Goal: Transaction & Acquisition: Purchase product/service

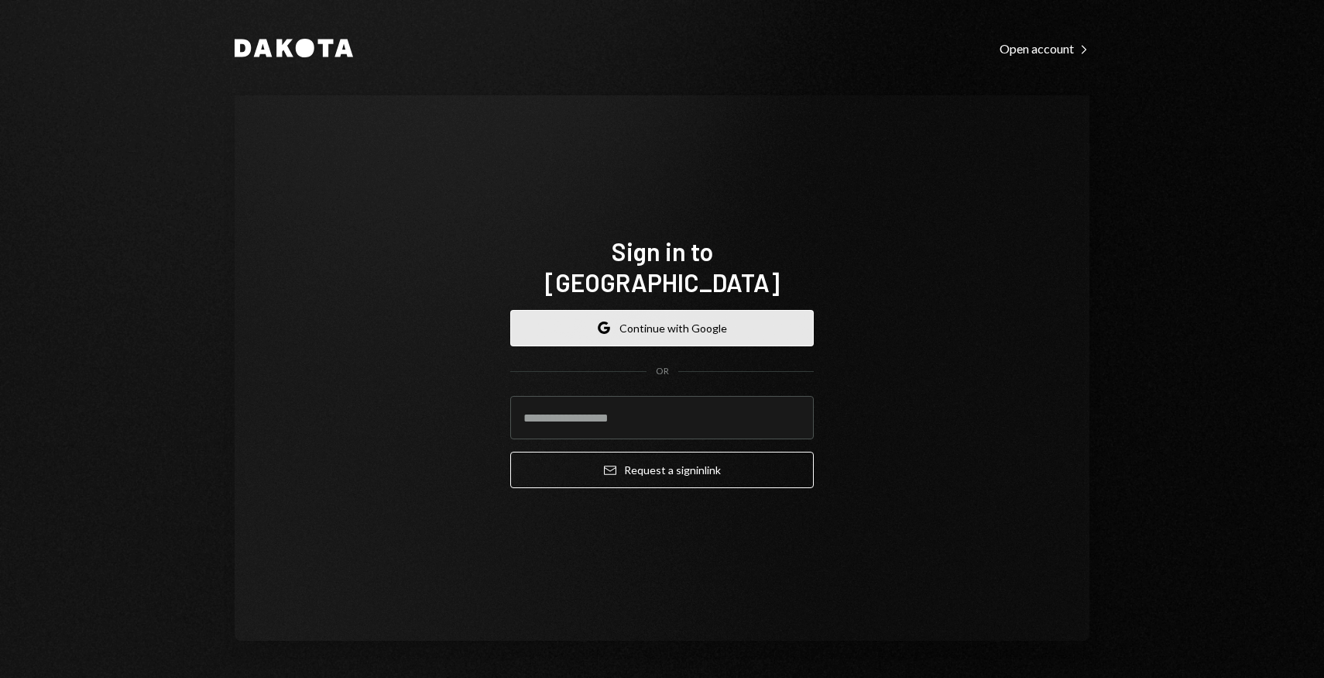
click at [660, 310] on button "Google Continue with Google" at bounding box center [662, 328] width 304 height 36
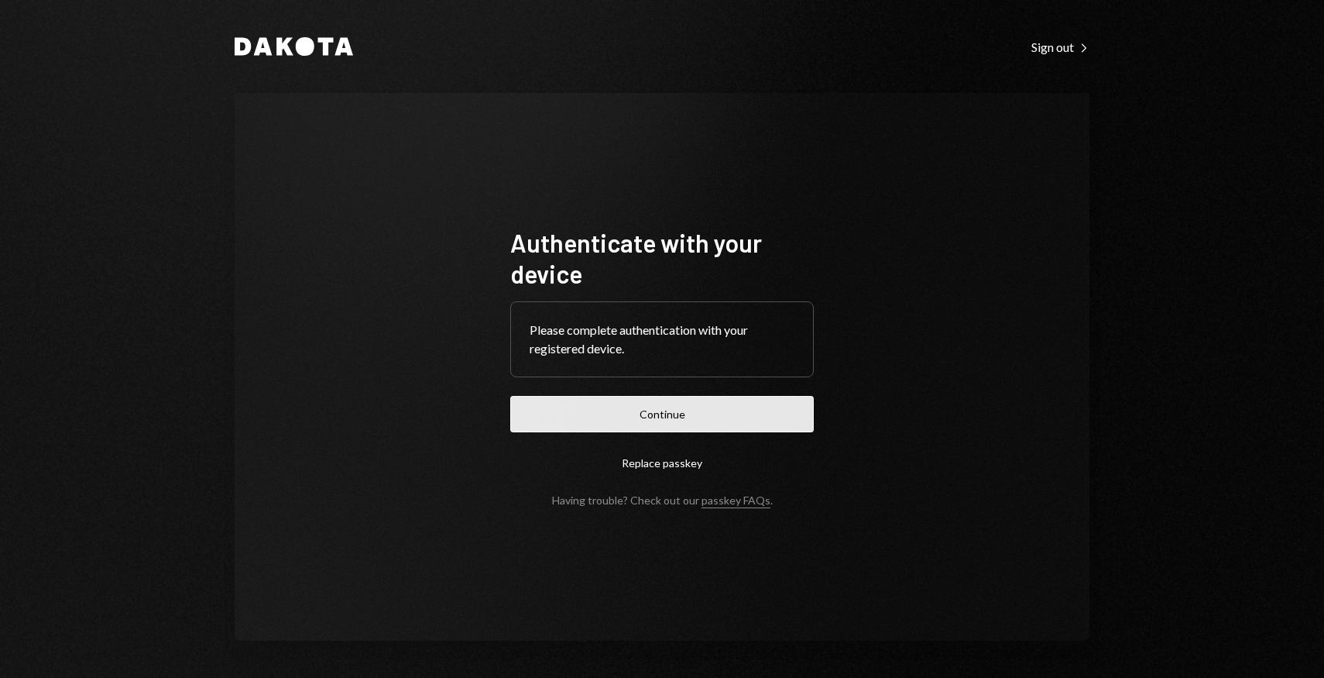
click at [757, 420] on button "Continue" at bounding box center [662, 414] width 304 height 36
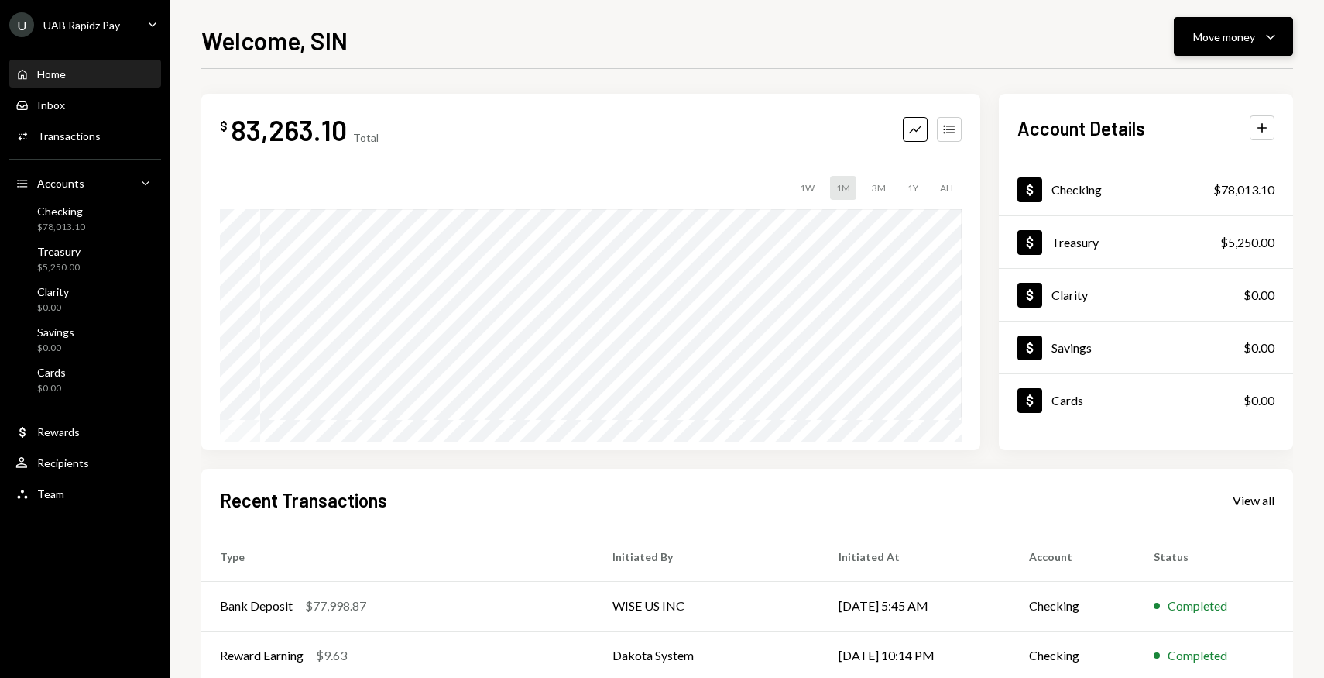
click at [1234, 40] on div "Move money" at bounding box center [1225, 37] width 62 height 16
click at [1208, 194] on div "Swap stablecoins" at bounding box center [1221, 201] width 113 height 16
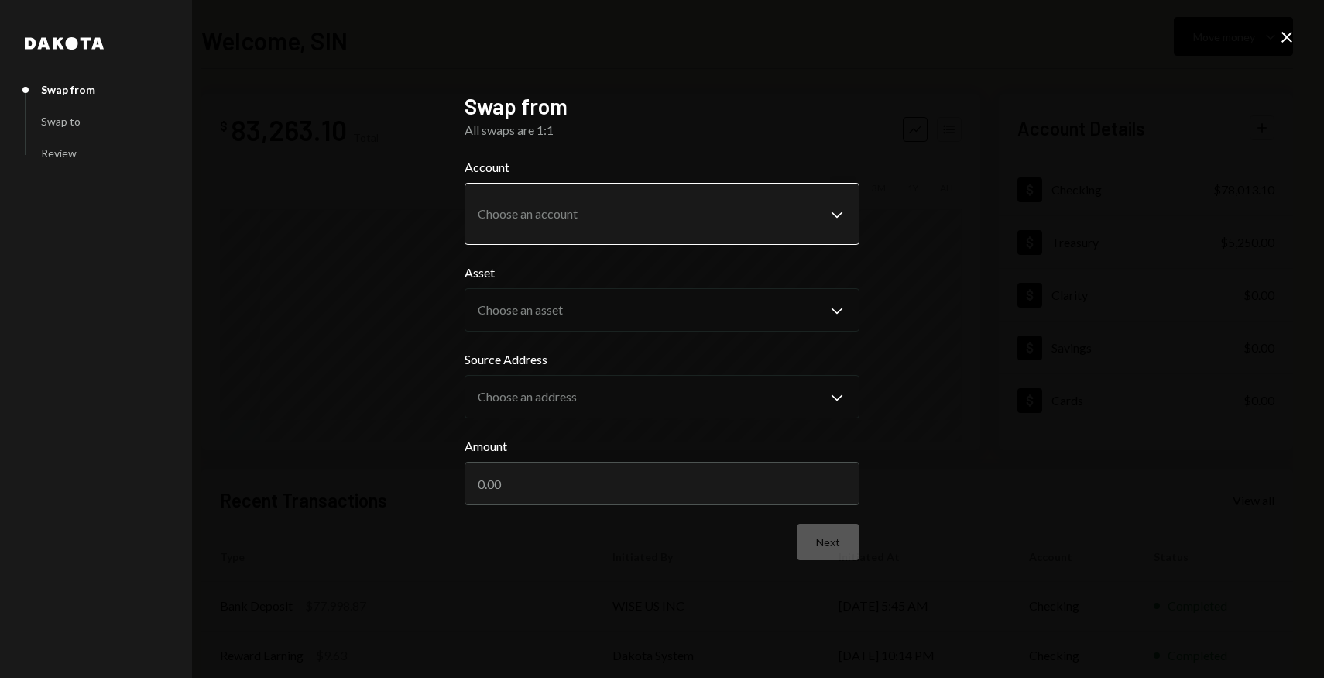
click at [607, 225] on body "**********" at bounding box center [662, 339] width 1324 height 678
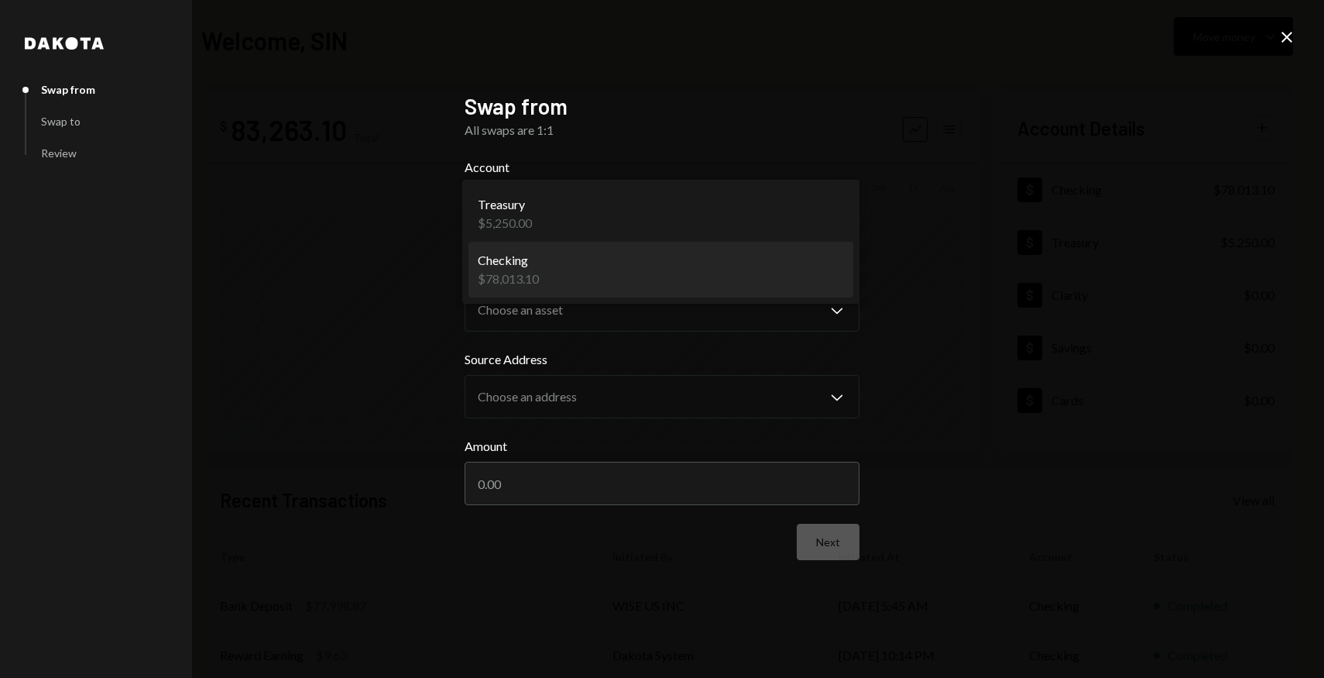
select select "**********"
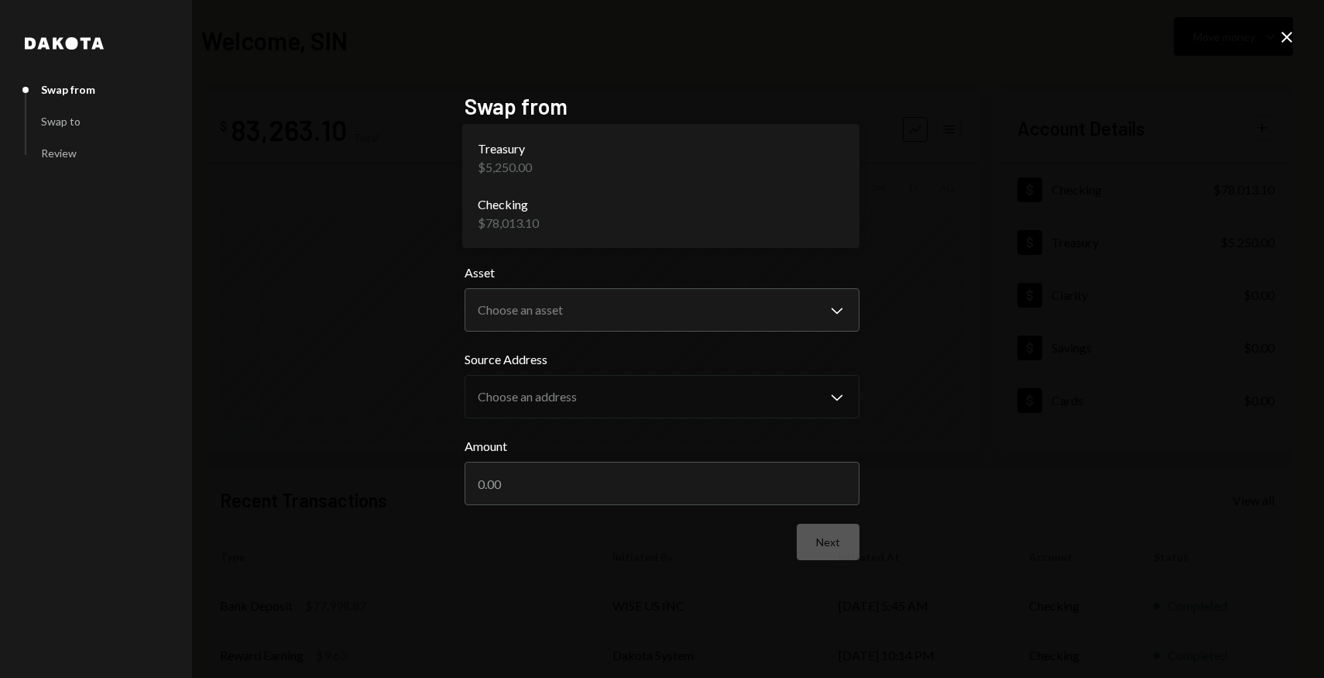
click at [700, 218] on body "U UAB Rapidz Pay Caret Down Home Home Inbox Inbox Activities Transactions Accou…" at bounding box center [662, 339] width 1324 height 678
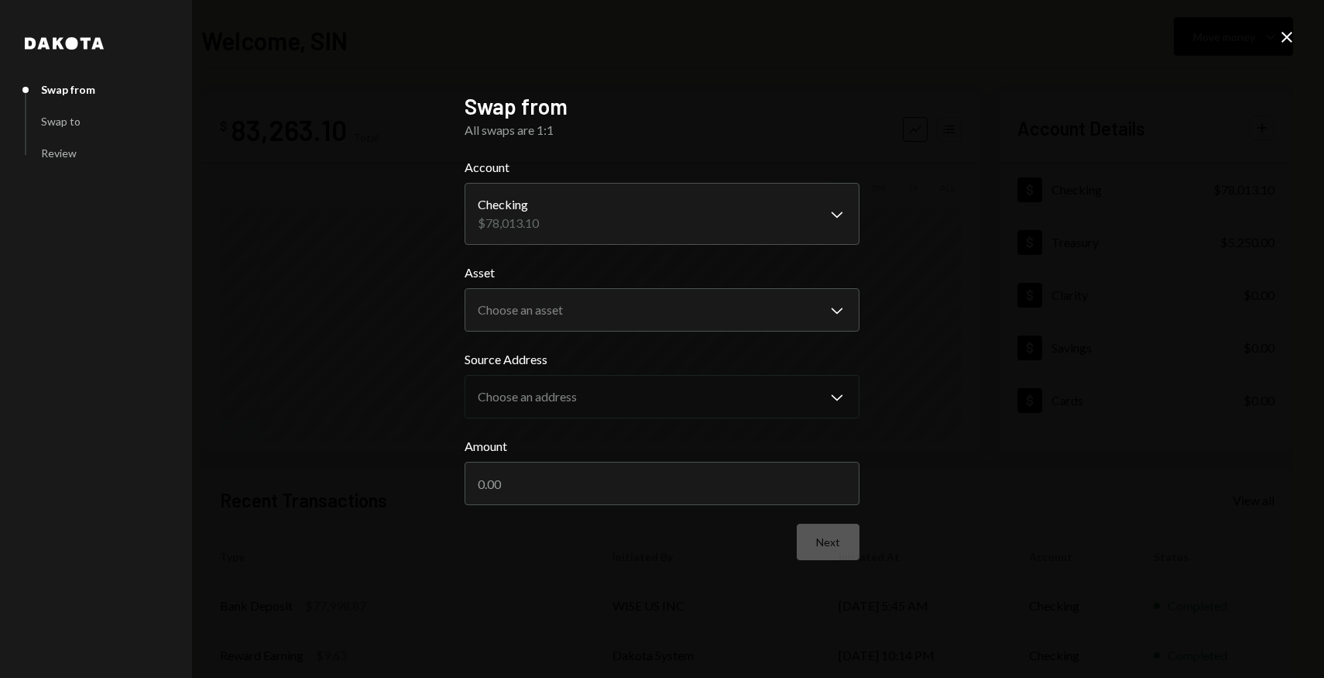
click at [1018, 239] on div "**********" at bounding box center [662, 339] width 1324 height 678
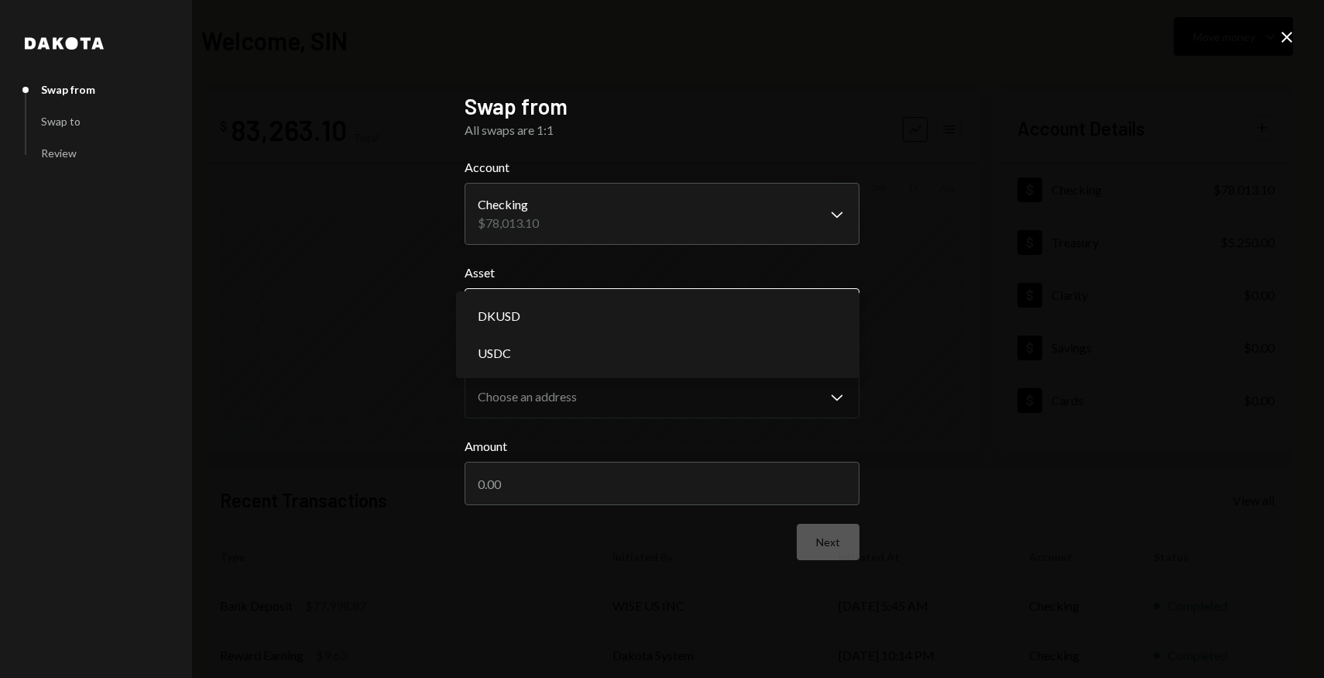
click at [809, 311] on body "U UAB Rapidz Pay Caret Down Home Home Inbox Inbox Activities Transactions Accou…" at bounding box center [662, 339] width 1324 height 678
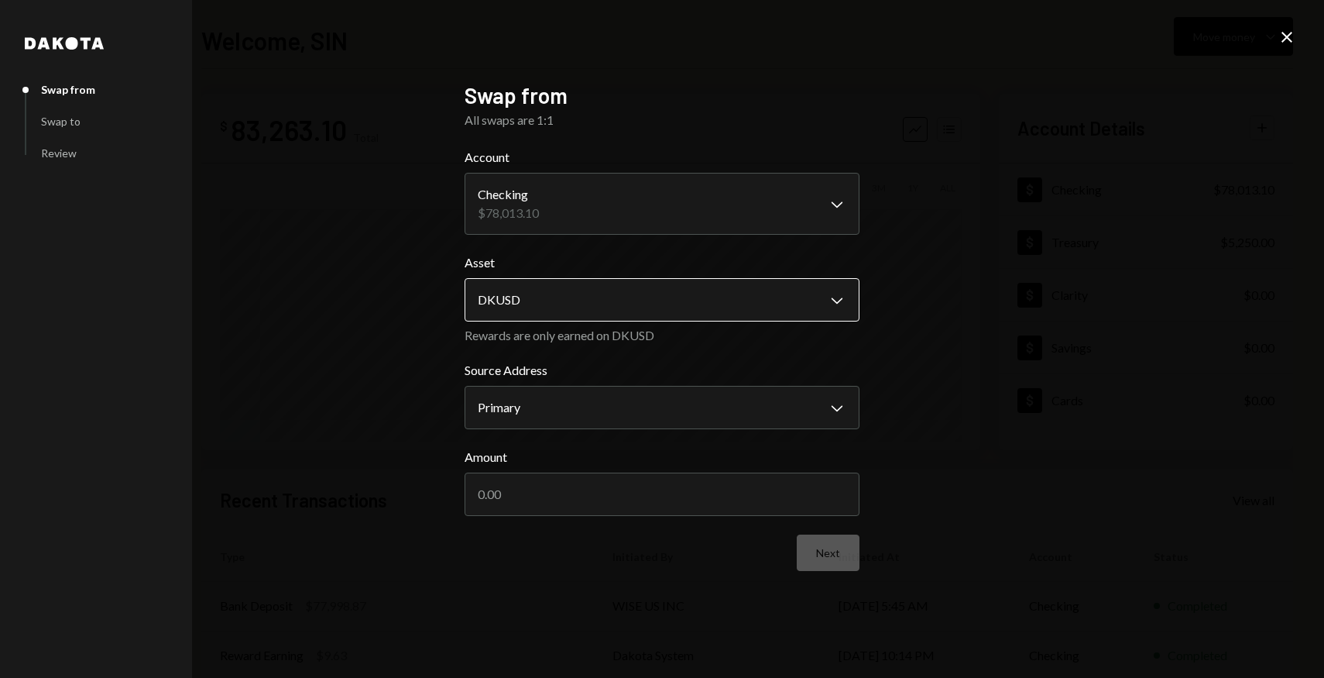
click at [706, 305] on body "U UAB Rapidz Pay Caret Down Home Home Inbox Inbox Activities Transactions Accou…" at bounding box center [662, 339] width 1324 height 678
select select "****"
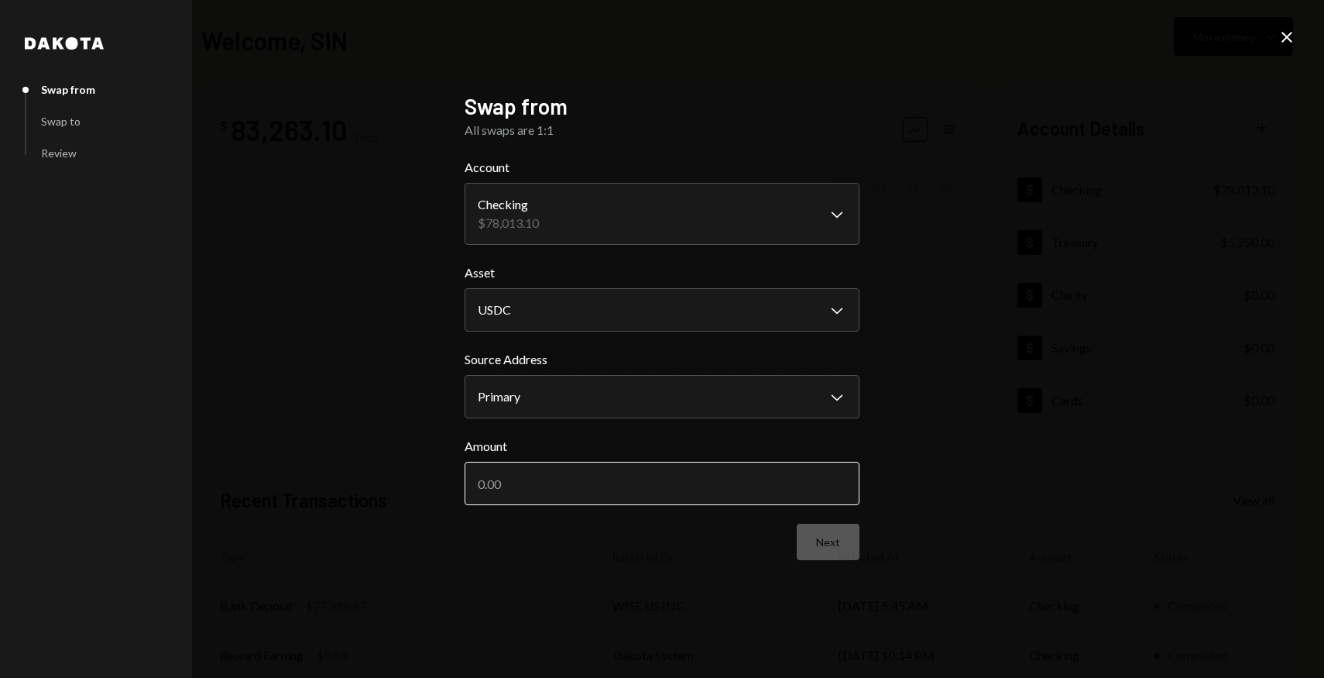
click at [822, 470] on input "Amount" at bounding box center [662, 483] width 395 height 43
click at [1296, 43] on icon "Close" at bounding box center [1287, 37] width 19 height 19
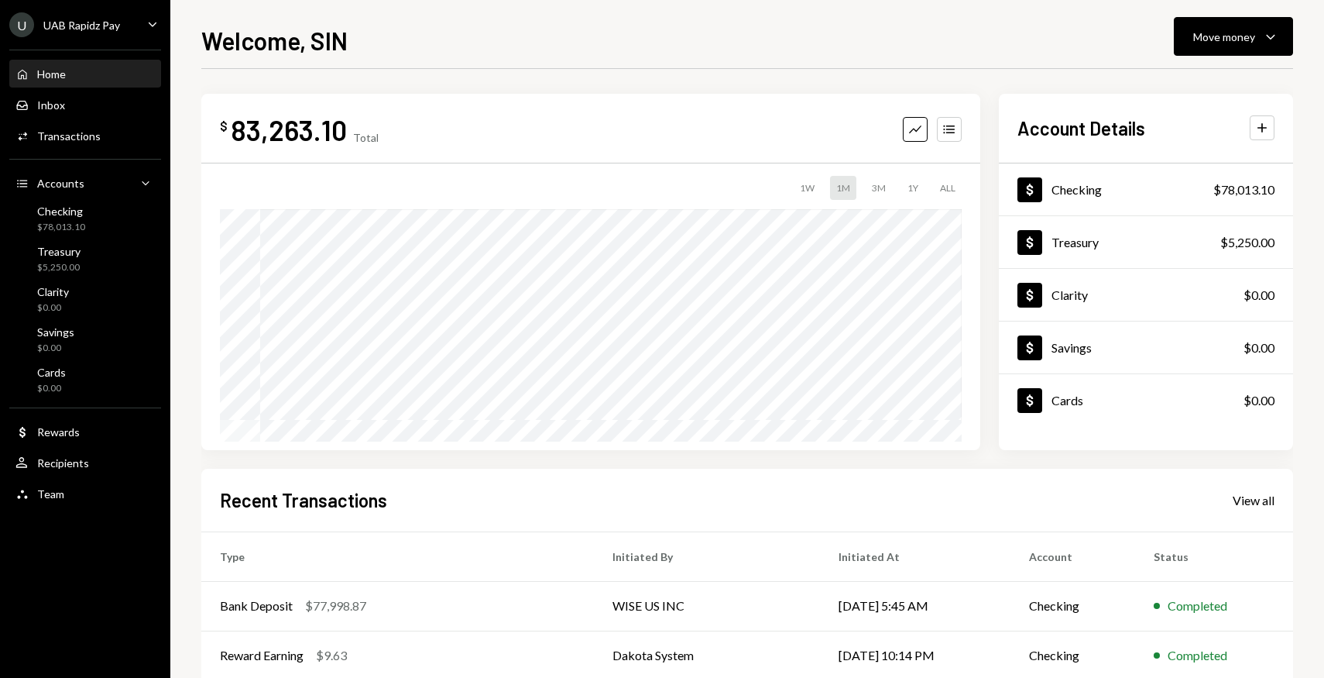
click at [62, 60] on link "Home Home" at bounding box center [85, 74] width 152 height 28
click at [1060, 198] on div "Dollar Checking" at bounding box center [1060, 189] width 84 height 25
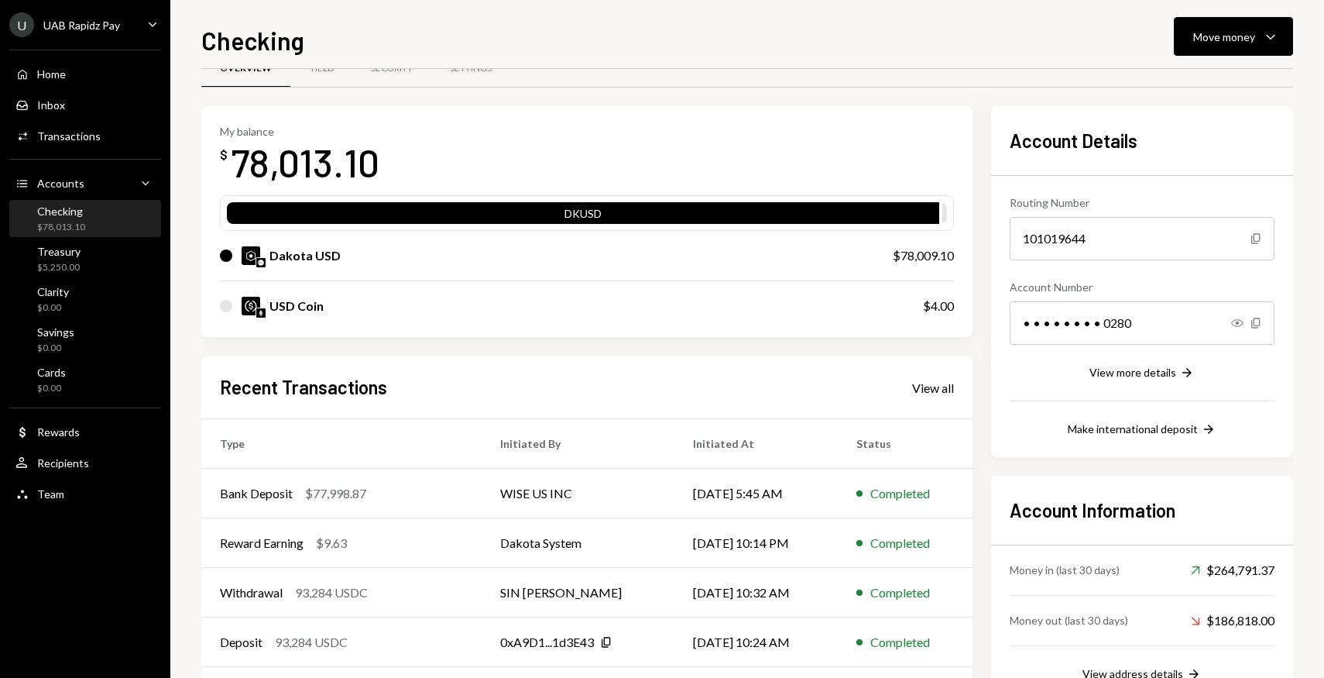
scroll to position [60, 0]
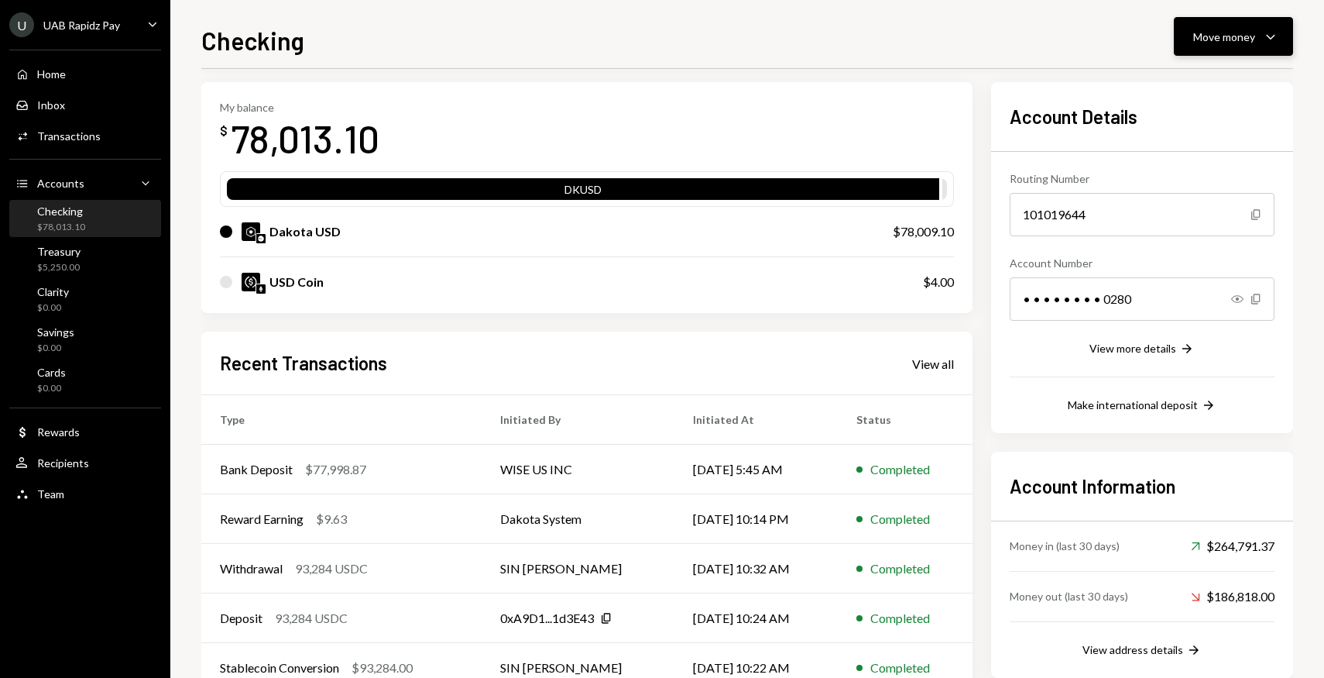
click at [1230, 27] on div "Move money Caret Down" at bounding box center [1234, 36] width 81 height 19
click at [1210, 204] on div "Swap stablecoins" at bounding box center [1221, 201] width 113 height 16
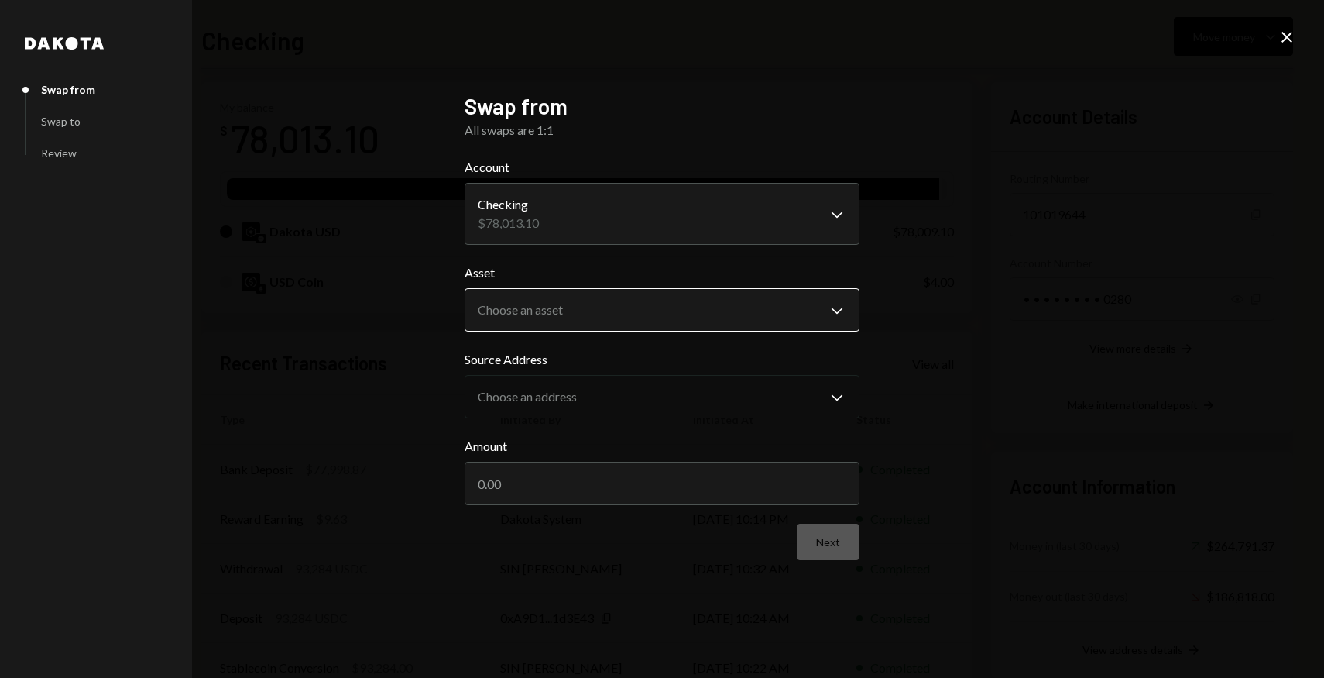
click at [657, 315] on body "U UAB Rapidz Pay Caret Down Home Home Inbox Inbox Activities Transactions Accou…" at bounding box center [662, 339] width 1324 height 678
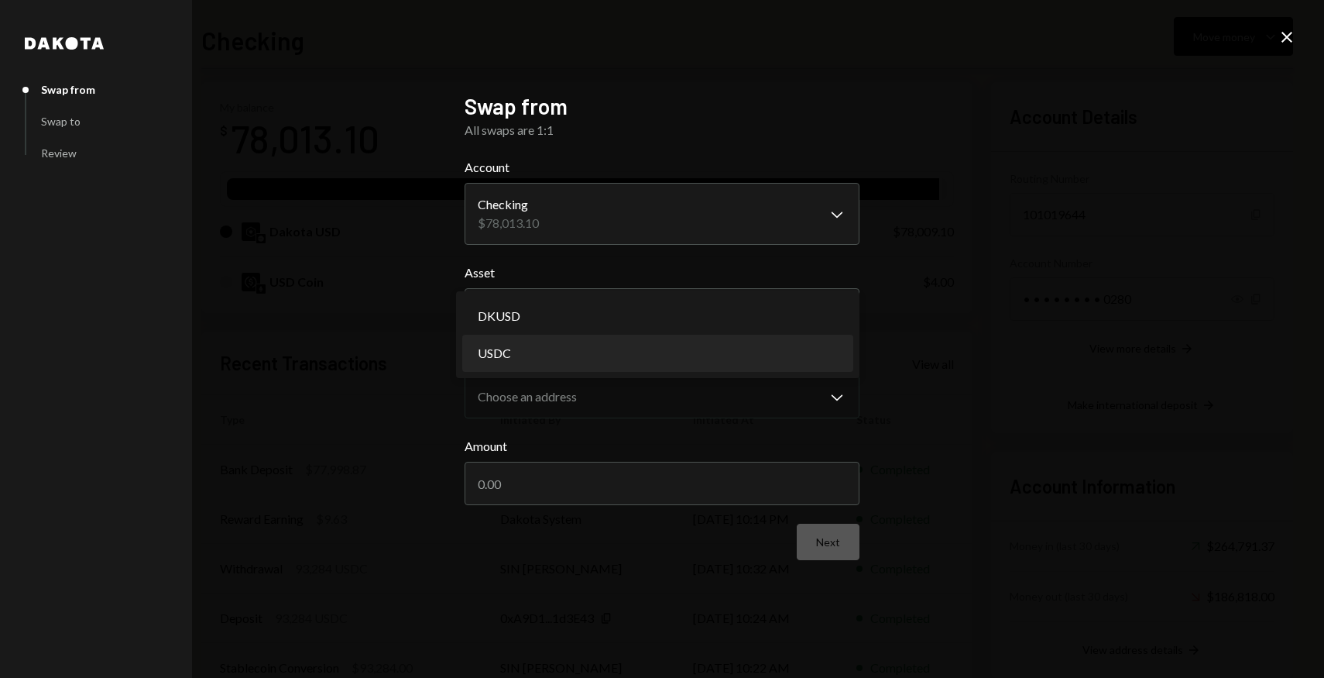
select select "****"
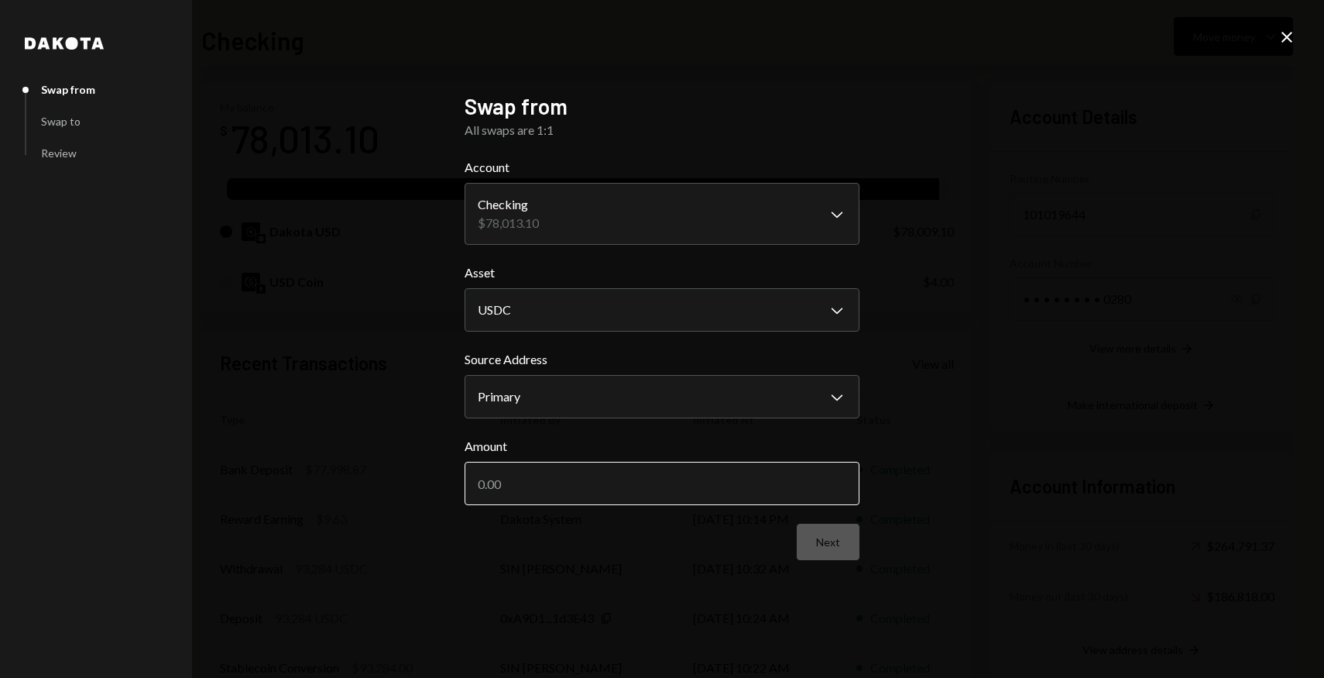
click at [620, 472] on input "Amount" at bounding box center [662, 483] width 395 height 43
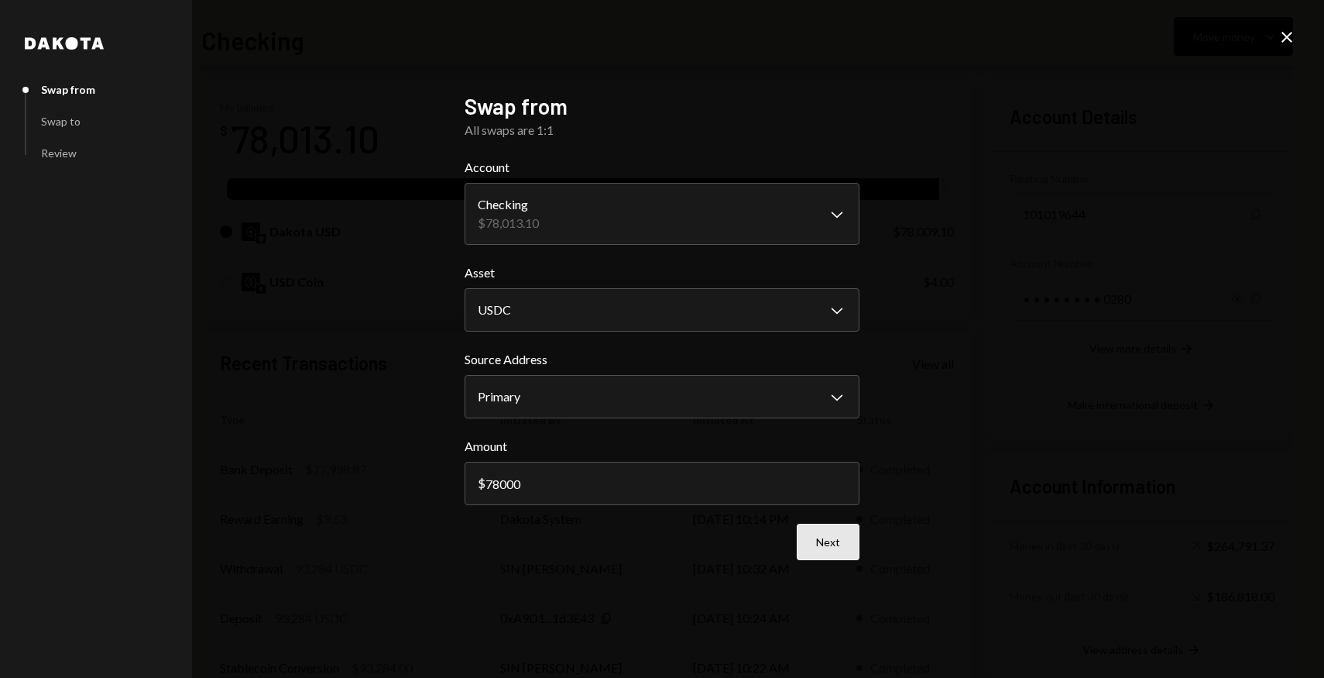
type input "78000"
click at [828, 541] on button "Next" at bounding box center [828, 542] width 63 height 36
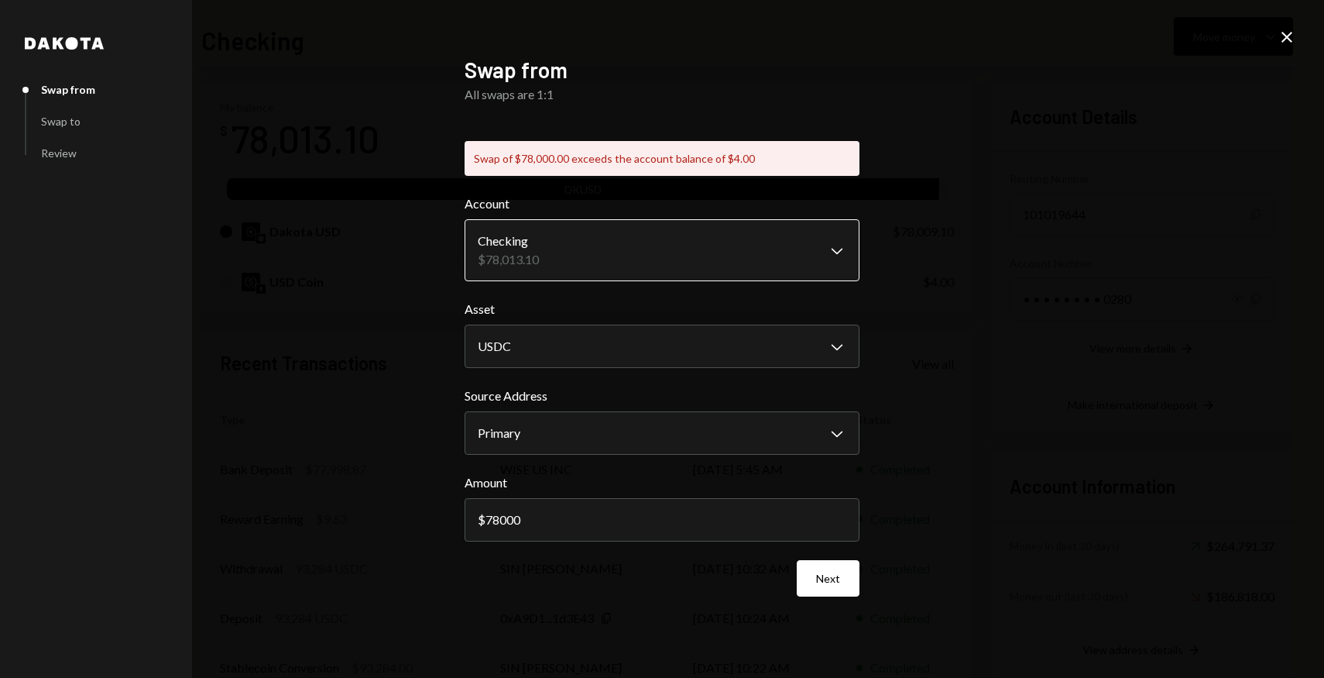
click at [661, 252] on body "U UAB Rapidz Pay Caret Down Home Home Inbox Inbox Activities Transactions Accou…" at bounding box center [662, 339] width 1324 height 678
click at [579, 519] on input "78000" at bounding box center [662, 519] width 395 height 43
click at [1294, 35] on icon "Close" at bounding box center [1287, 37] width 19 height 19
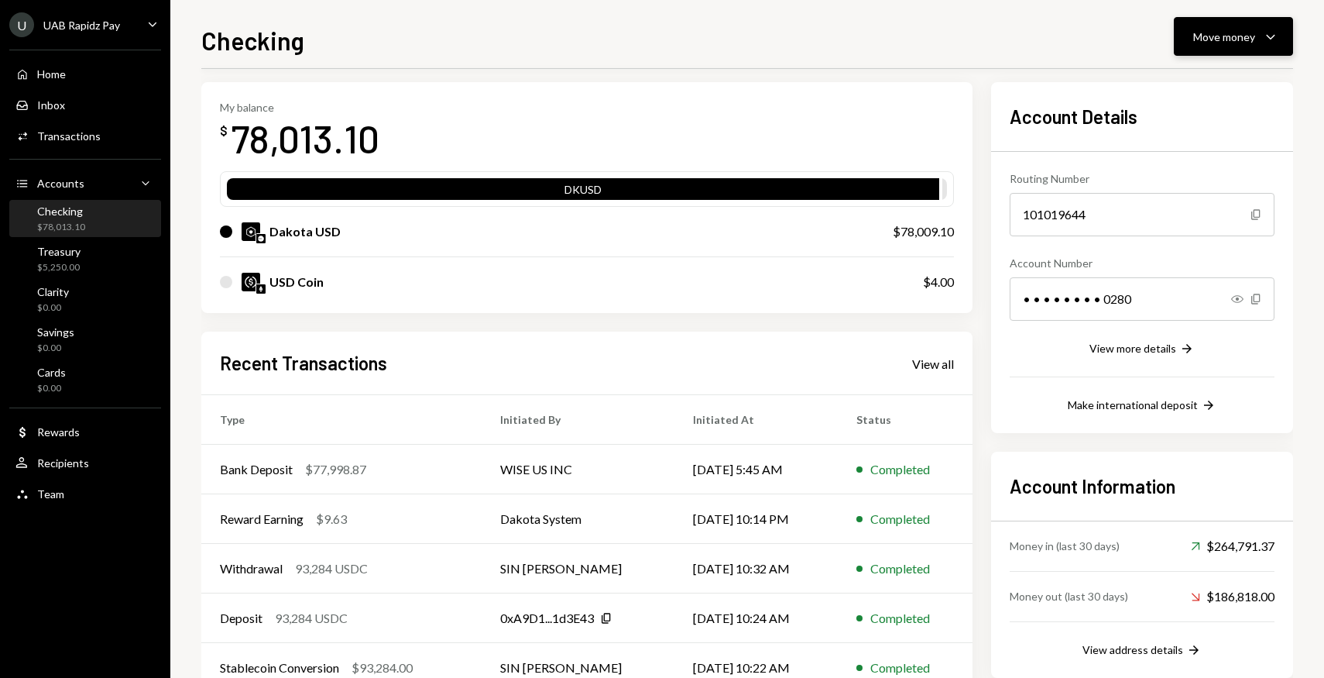
click at [1234, 26] on button "Move money Caret Down" at bounding box center [1233, 36] width 119 height 39
click at [1231, 33] on div "Move money" at bounding box center [1225, 37] width 62 height 16
click at [1229, 37] on div "Move money" at bounding box center [1225, 37] width 62 height 16
click at [1170, 192] on div "Swap Swap stablecoins" at bounding box center [1209, 201] width 155 height 35
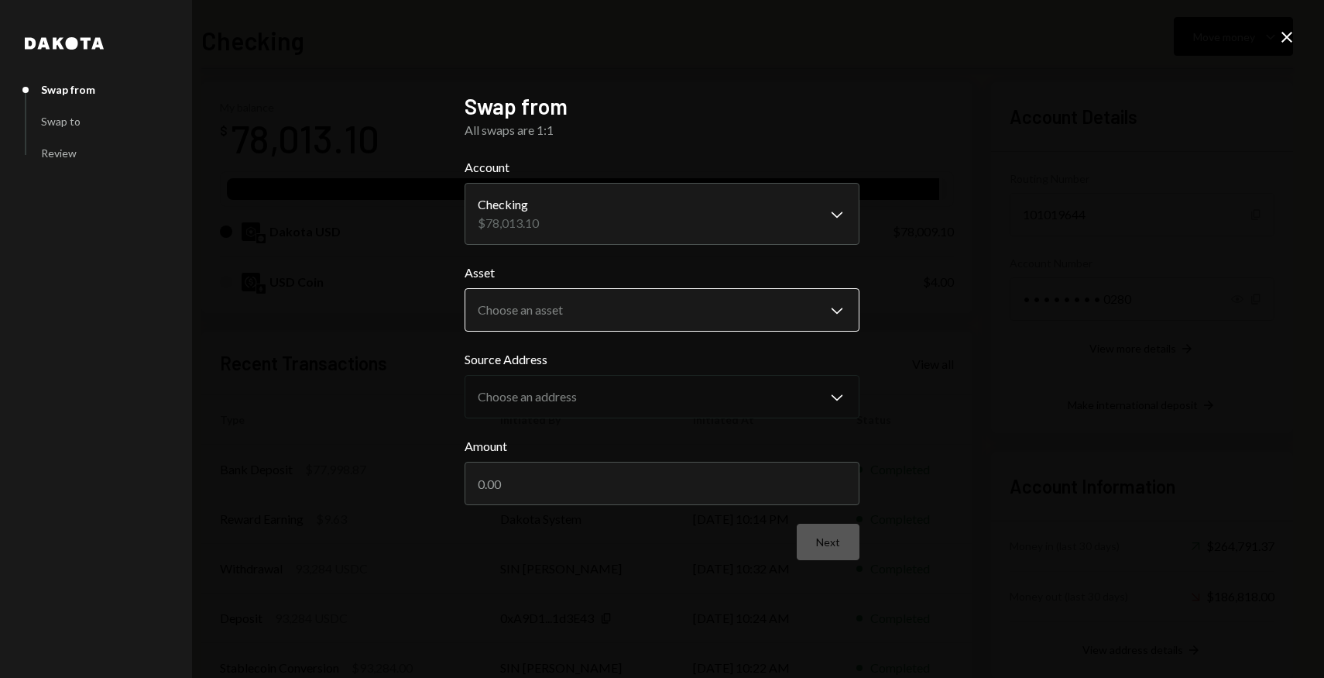
click at [728, 305] on body "U UAB Rapidz Pay Caret Down Home Home Inbox Inbox Activities Transactions Accou…" at bounding box center [662, 339] width 1324 height 678
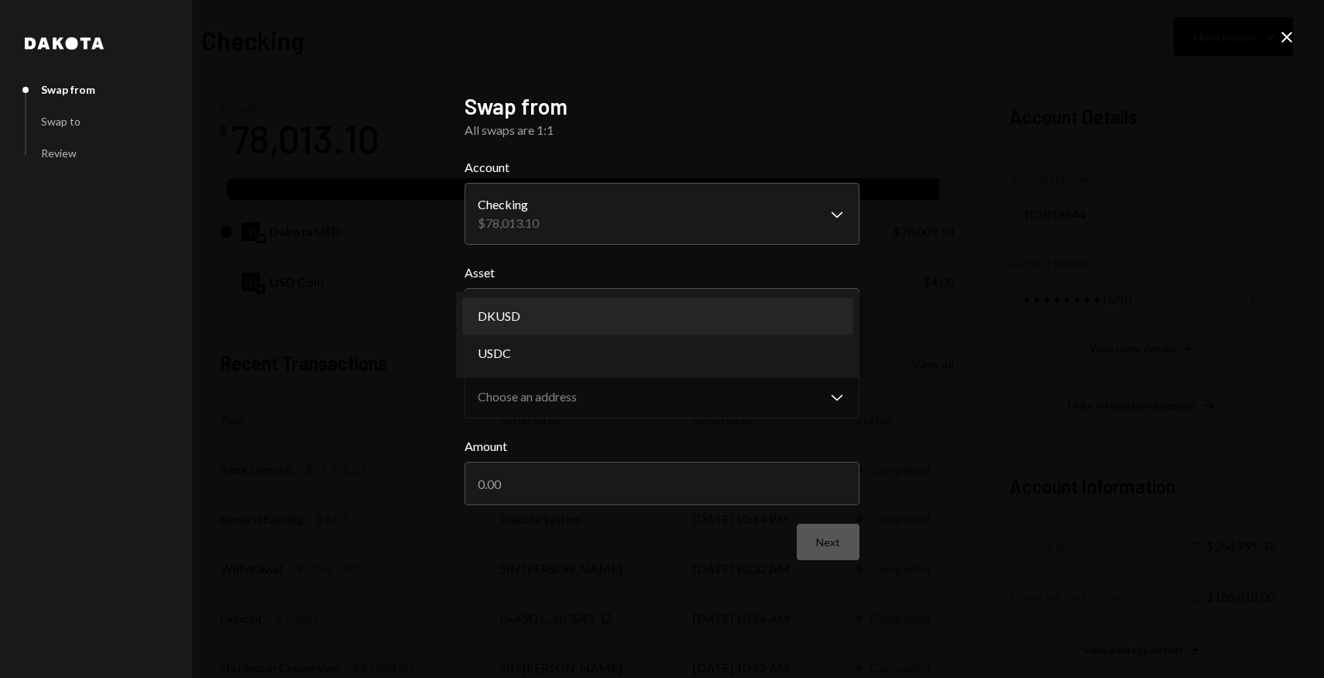
select select "*****"
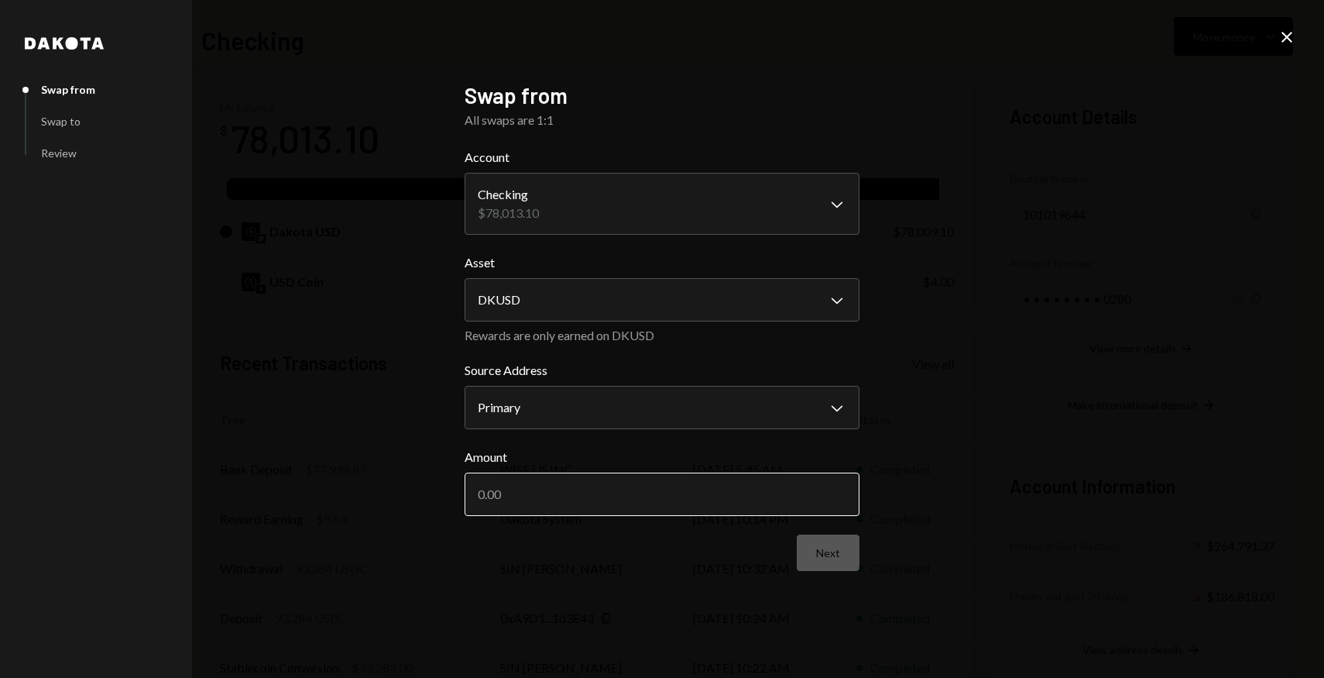
click at [690, 513] on input "Amount" at bounding box center [662, 493] width 395 height 43
click at [691, 283] on body "U UAB Rapidz Pay Caret Down Home Home Inbox Inbox Activities Transactions Accou…" at bounding box center [662, 339] width 1324 height 678
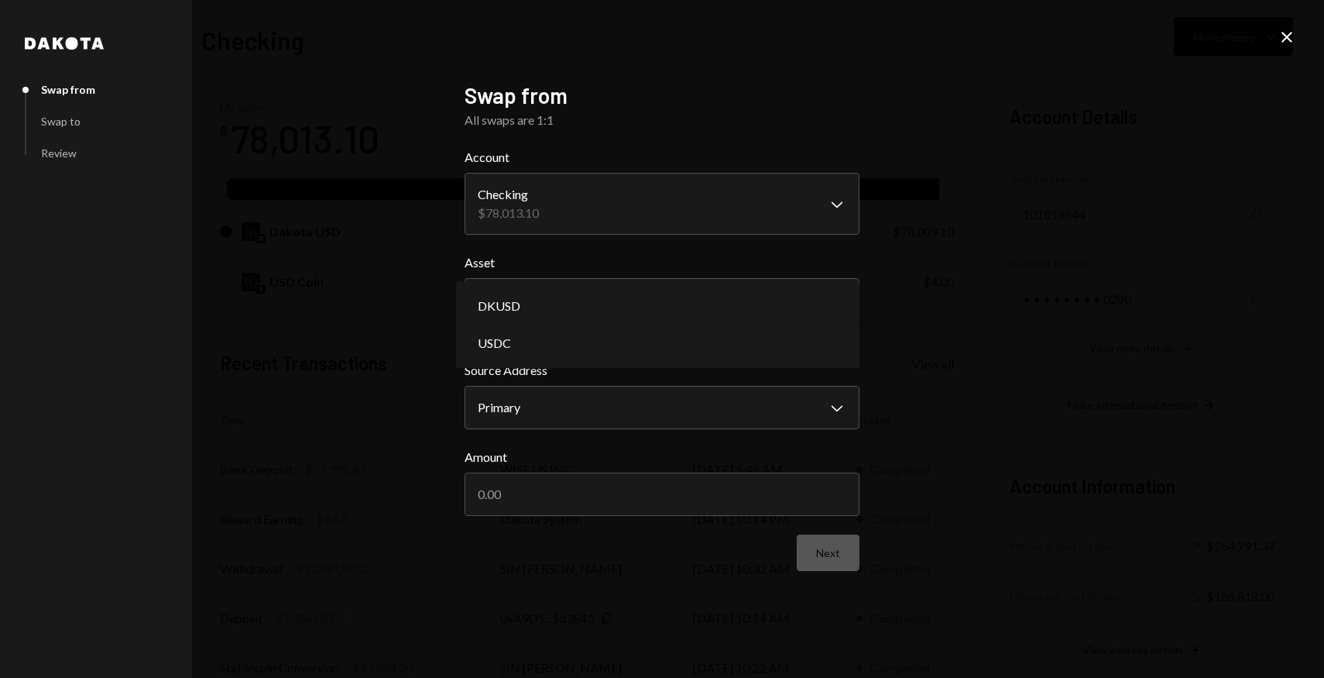
click at [691, 284] on div "DKUSD USDC" at bounding box center [658, 324] width 404 height 87
click at [931, 160] on div "**********" at bounding box center [662, 339] width 1324 height 678
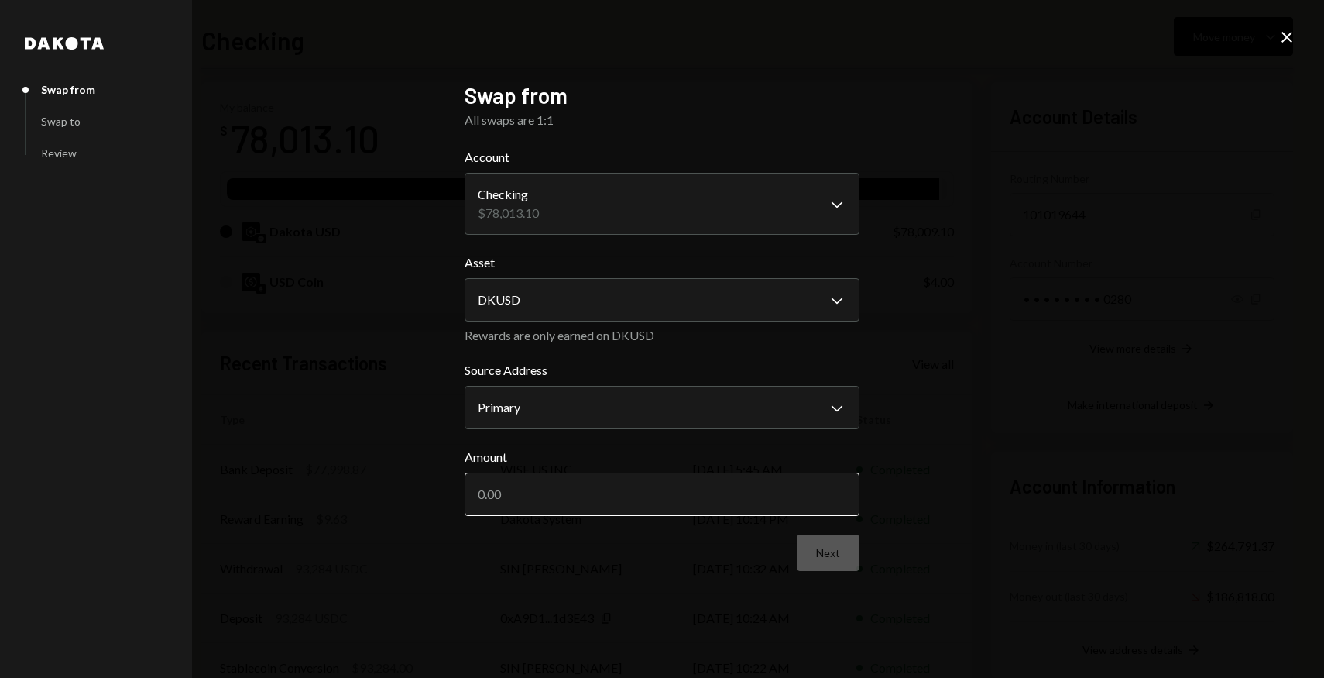
click at [775, 509] on input "Amount" at bounding box center [662, 493] width 395 height 43
type input "78000"
click at [826, 561] on button "Next" at bounding box center [828, 552] width 63 height 36
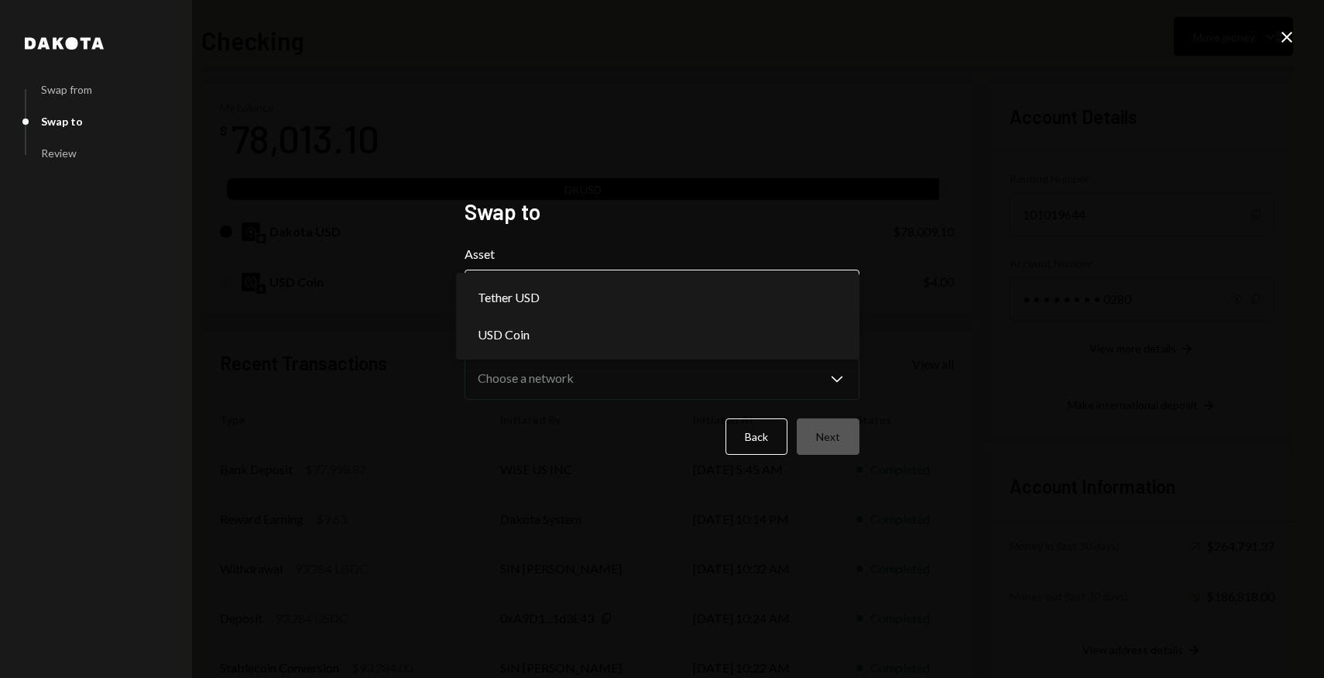
click at [666, 310] on body "U UAB Rapidz Pay Caret Down Home Home Inbox Inbox Activities Transactions Accou…" at bounding box center [662, 339] width 1324 height 678
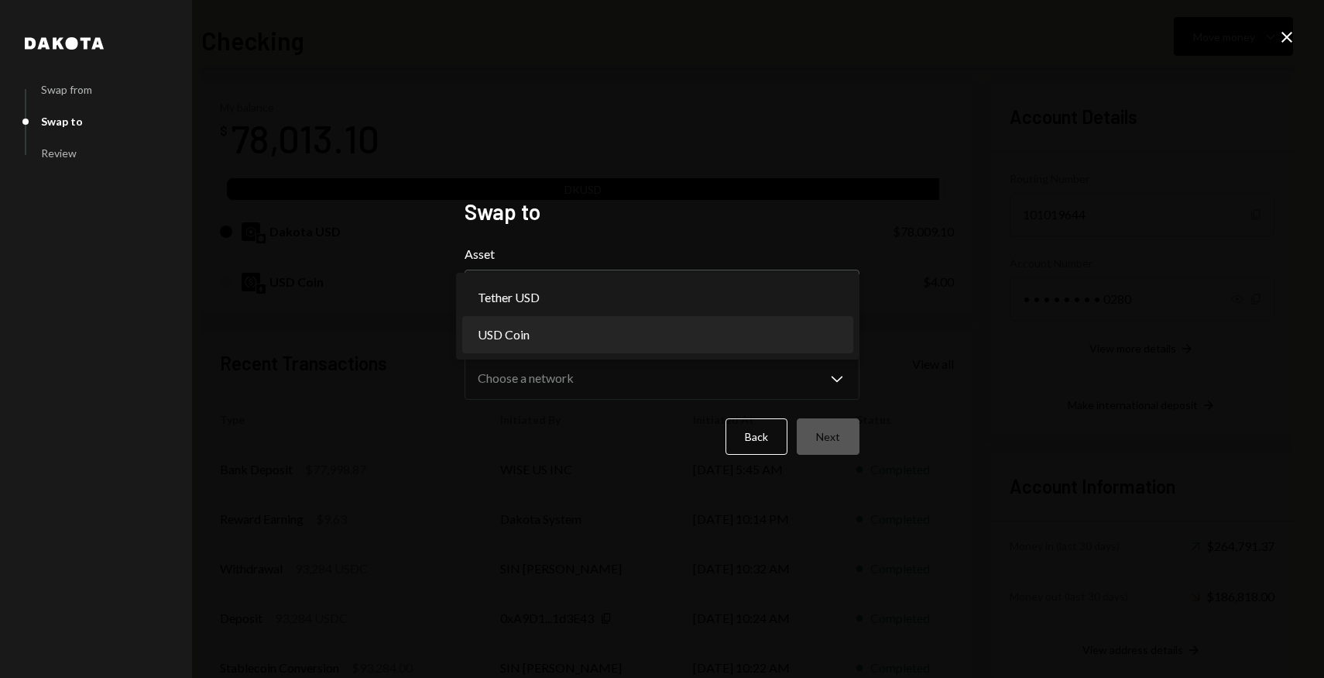
select select "****"
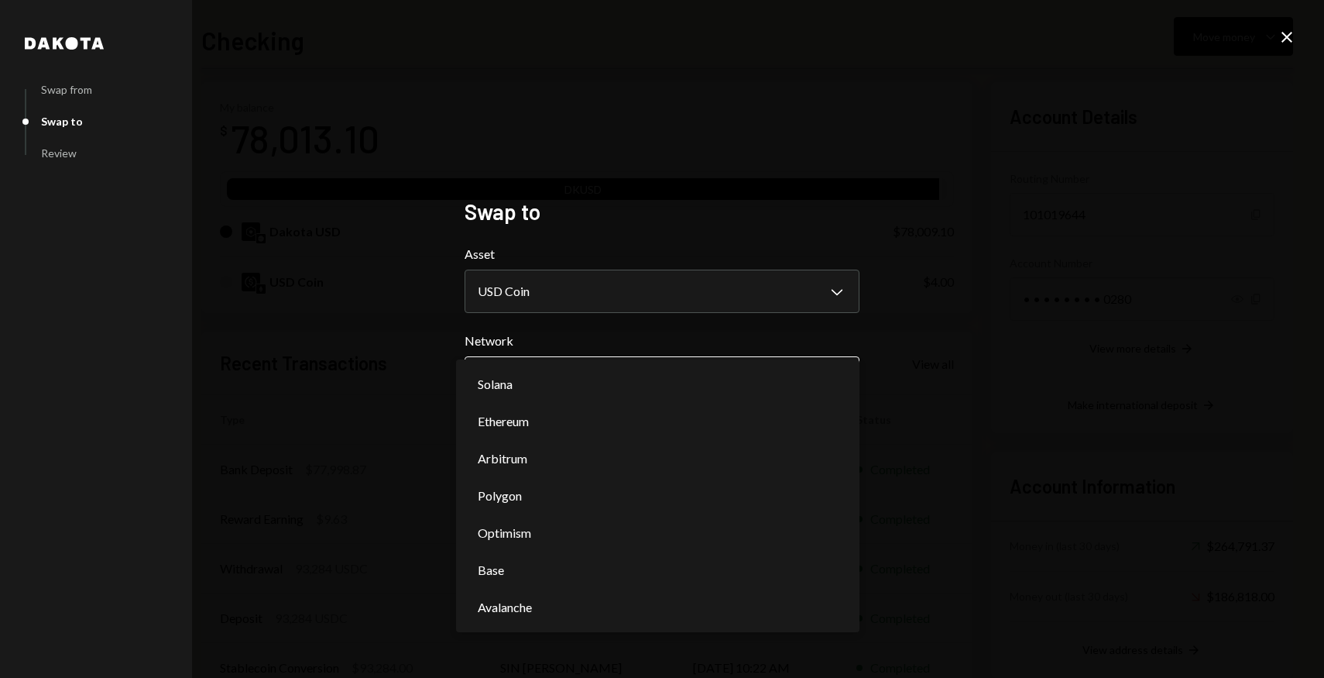
click at [667, 380] on body "U UAB Rapidz Pay Caret Down Home Home Inbox Inbox Activities Transactions Accou…" at bounding box center [662, 339] width 1324 height 678
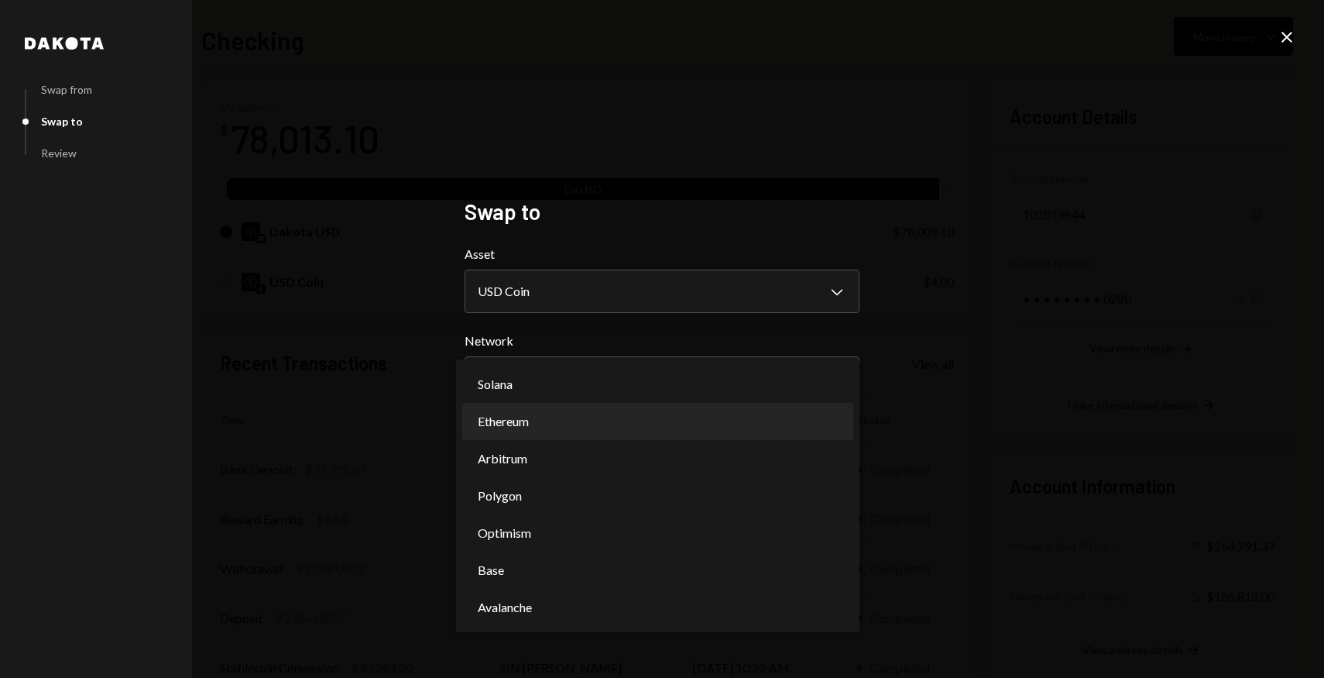
select select "**********"
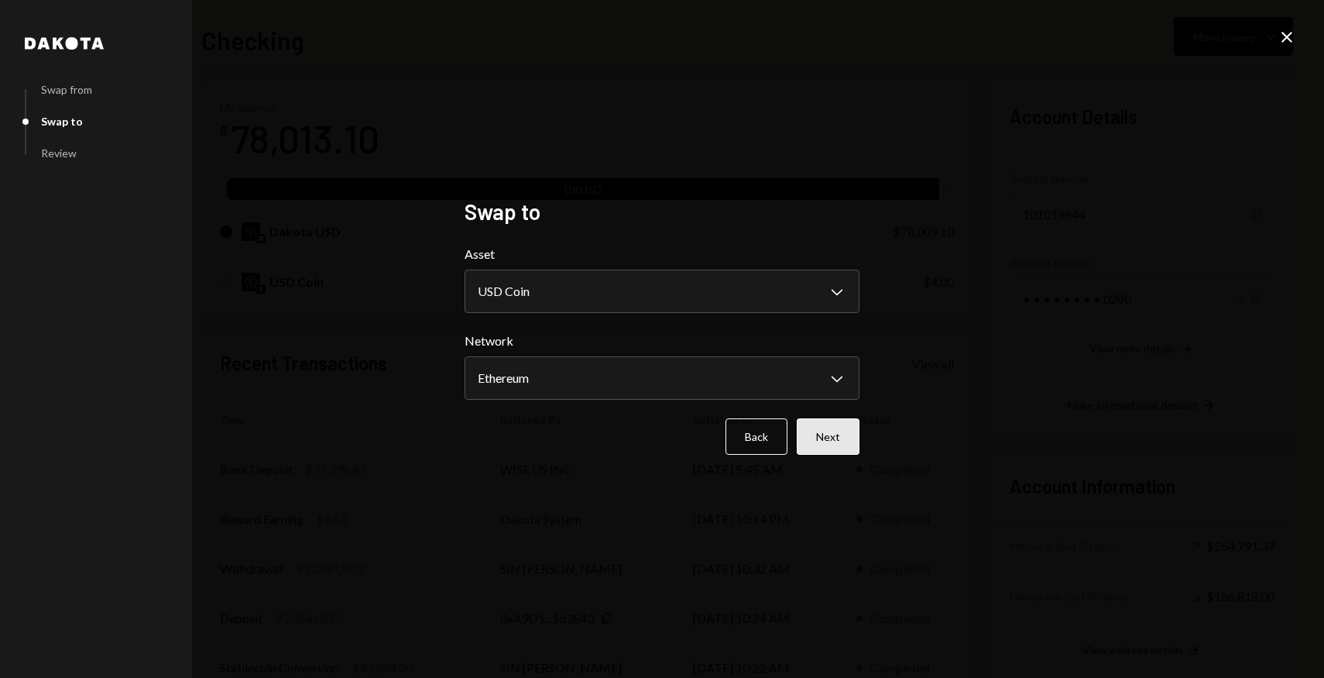
click at [847, 435] on button "Next" at bounding box center [828, 436] width 63 height 36
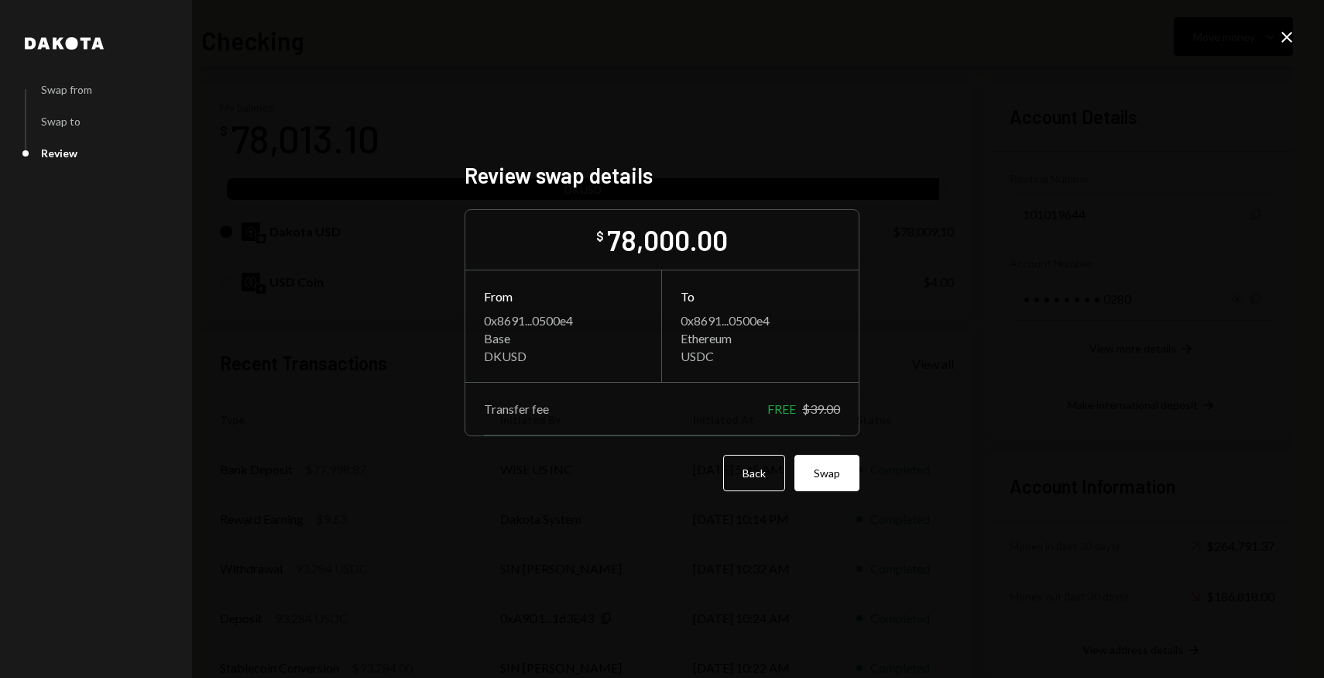
click at [843, 455] on form "$ 78,000.00 From 0x8691...0500e4 Base DKUSD To 0x8691...0500e4 Ethereum USDC Tr…" at bounding box center [662, 350] width 395 height 282
click at [826, 473] on button "Swap" at bounding box center [827, 473] width 65 height 36
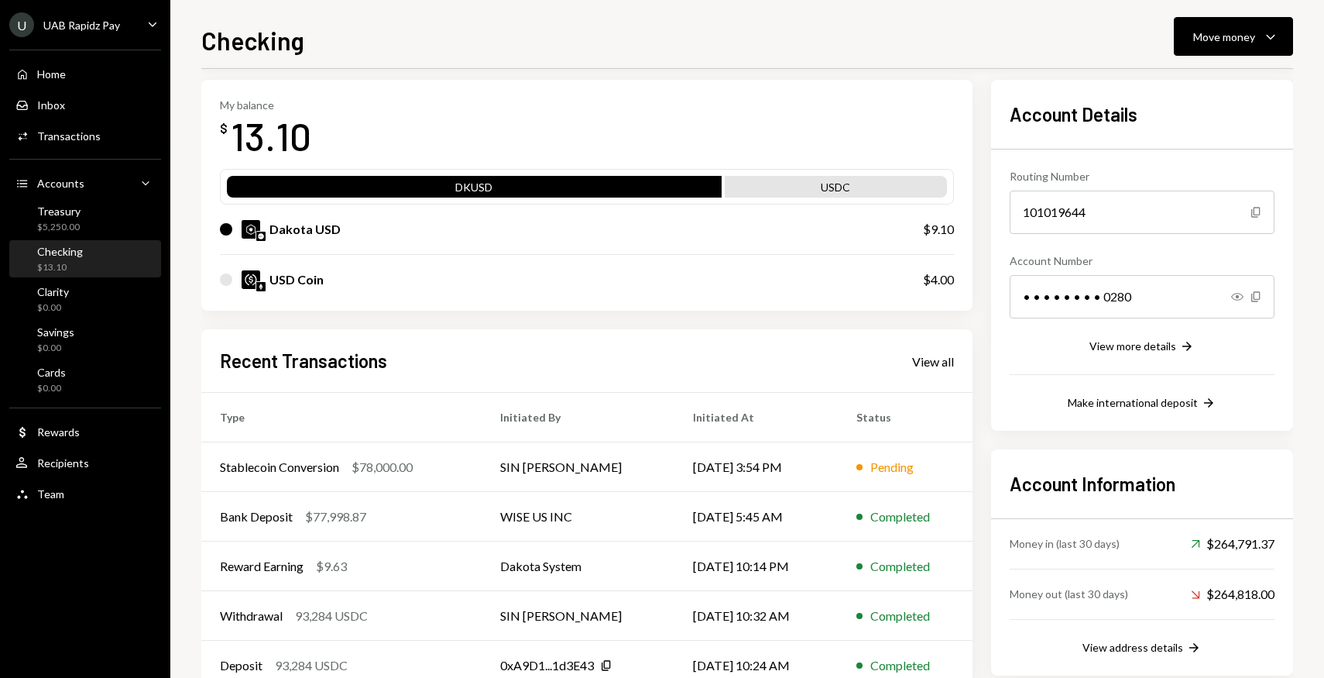
scroll to position [0, 0]
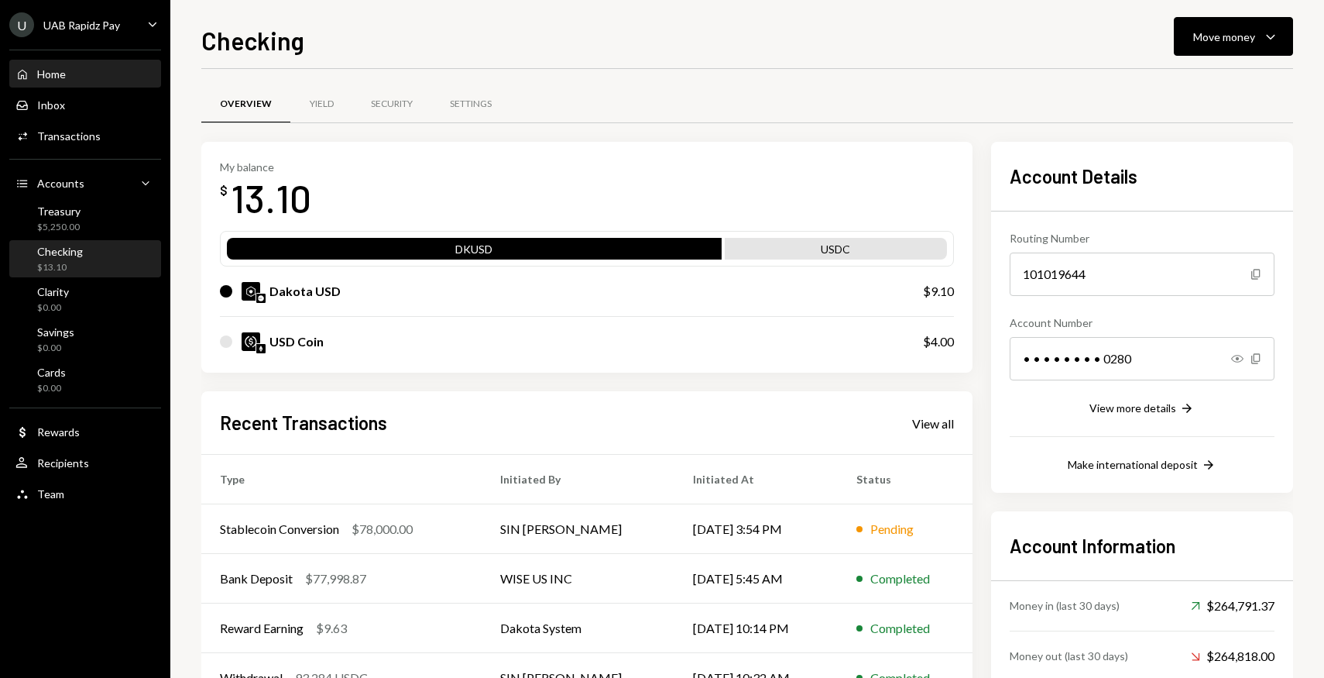
click at [40, 73] on div "Home" at bounding box center [51, 73] width 29 height 13
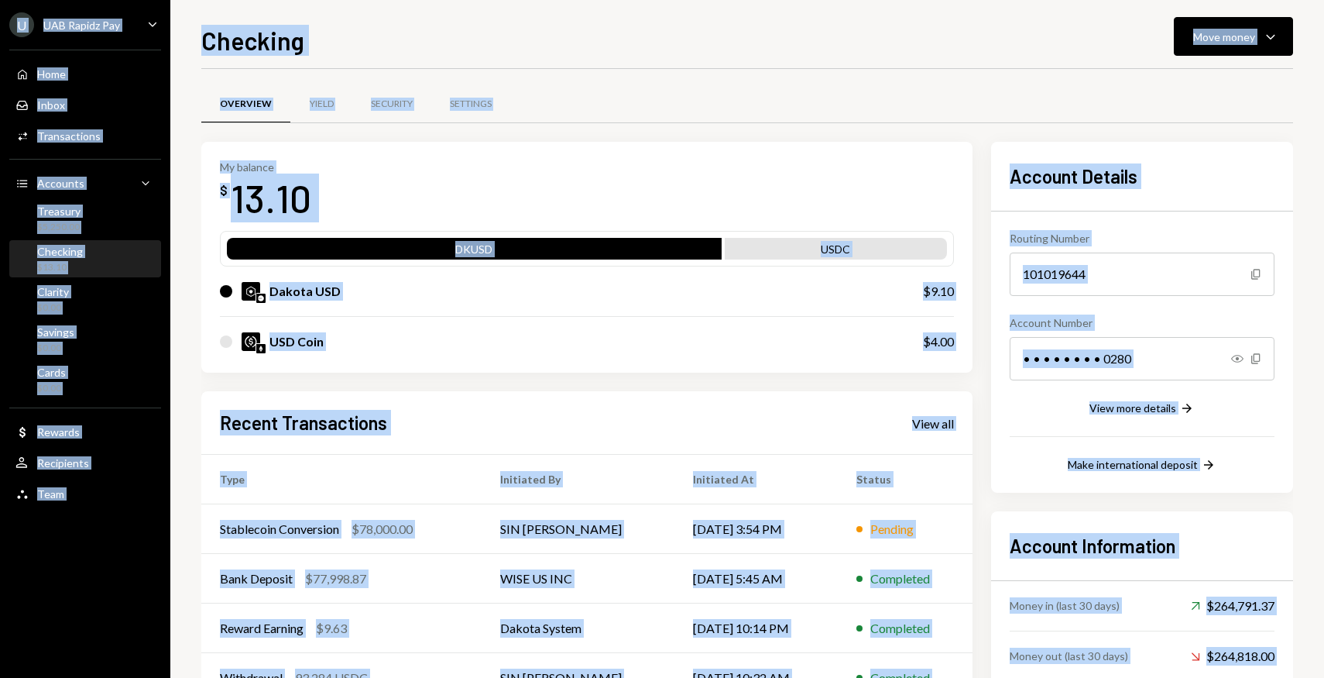
click at [40, 72] on div "U UAB Rapidz Pay Caret Down Home Home Inbox Inbox Activities Transactions Accou…" at bounding box center [662, 339] width 1324 height 678
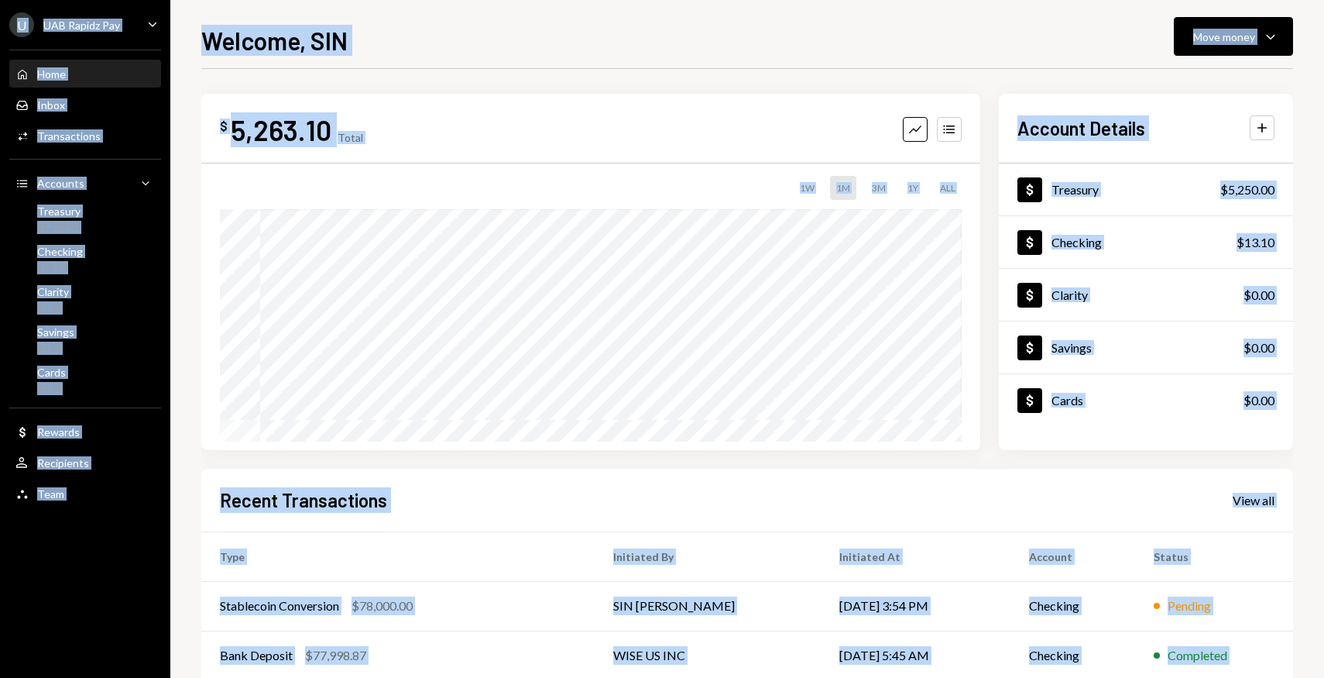
click at [52, 76] on div "Home" at bounding box center [51, 73] width 29 height 13
click at [522, 610] on div "Stablecoin Conversion $78,000.00" at bounding box center [398, 605] width 356 height 19
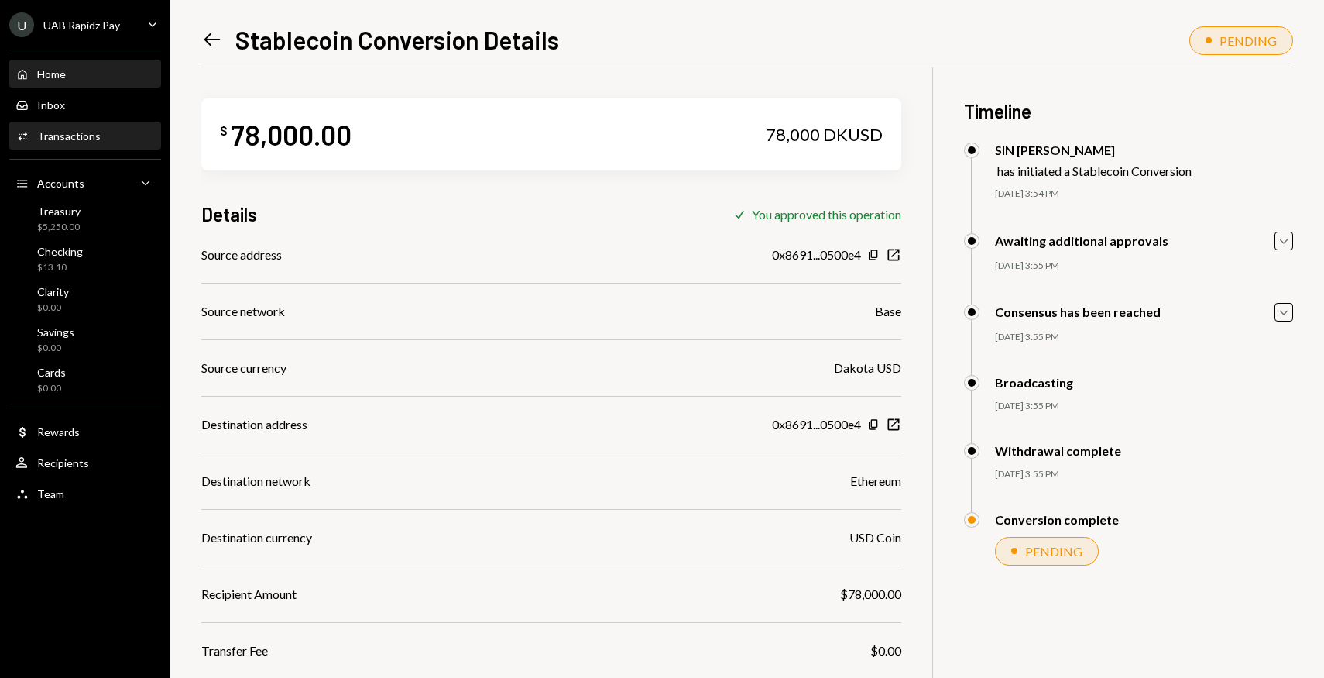
click at [72, 78] on div "Home Home" at bounding box center [84, 74] width 139 height 14
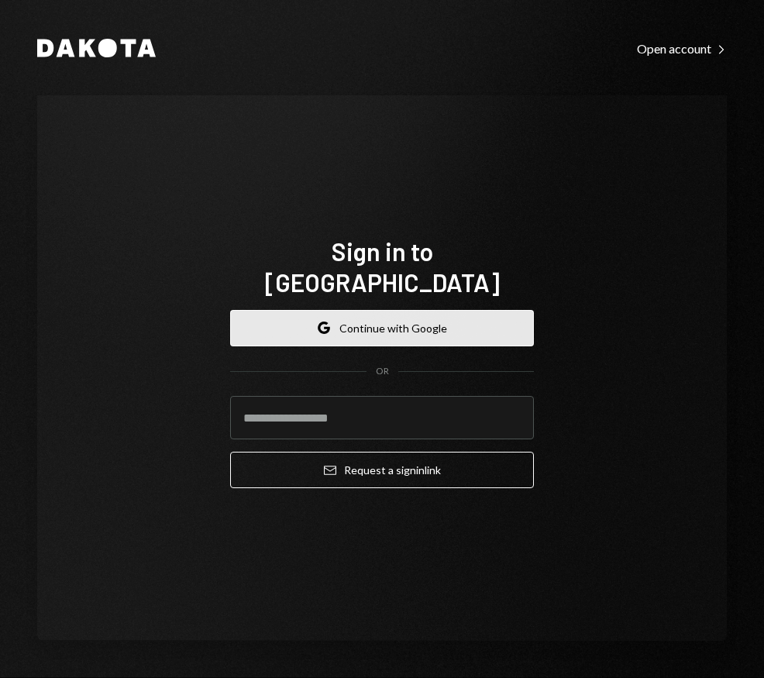
click at [433, 318] on button "Google Continue with Google" at bounding box center [382, 328] width 304 height 36
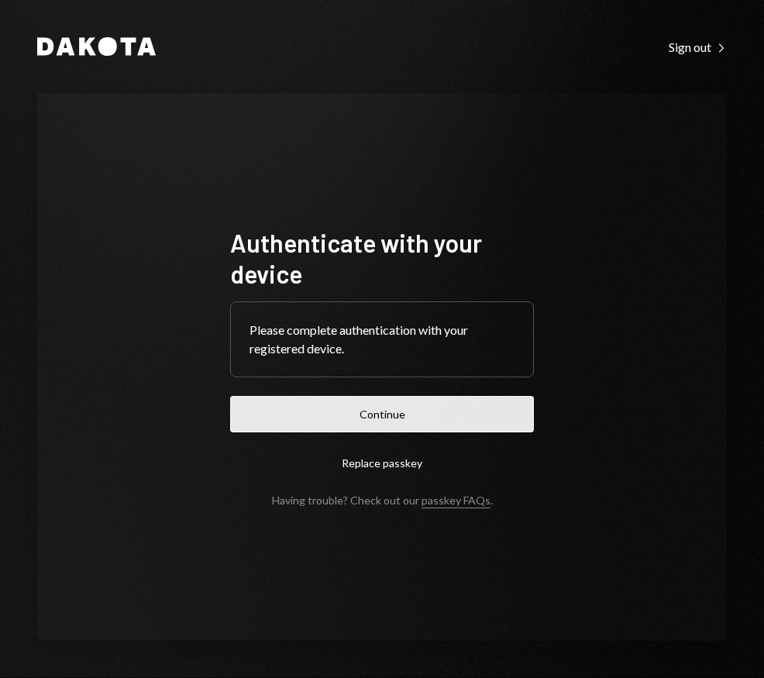
click at [376, 421] on button "Continue" at bounding box center [382, 414] width 304 height 36
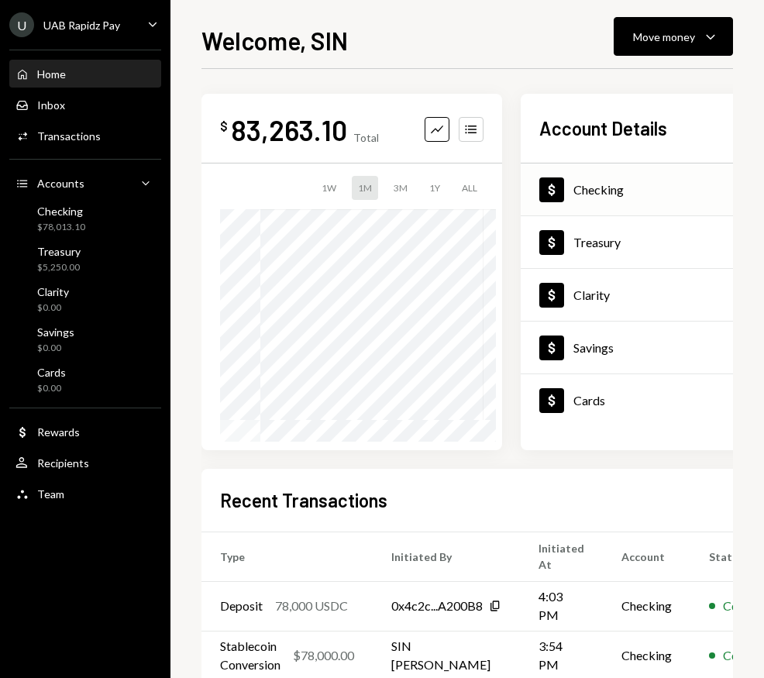
click at [620, 200] on div "Dollar Checking" at bounding box center [581, 189] width 84 height 25
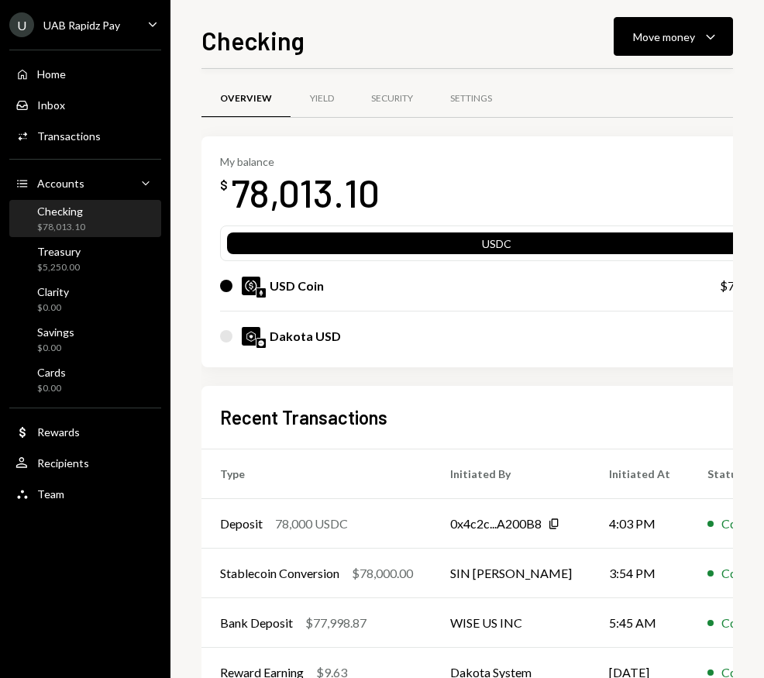
scroll to position [9, 0]
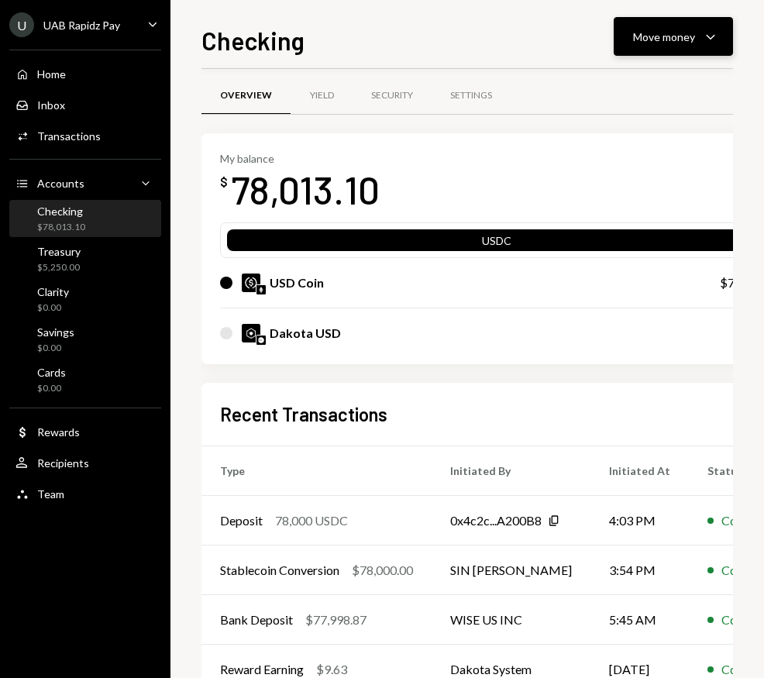
click at [691, 29] on div "Move money" at bounding box center [664, 37] width 62 height 16
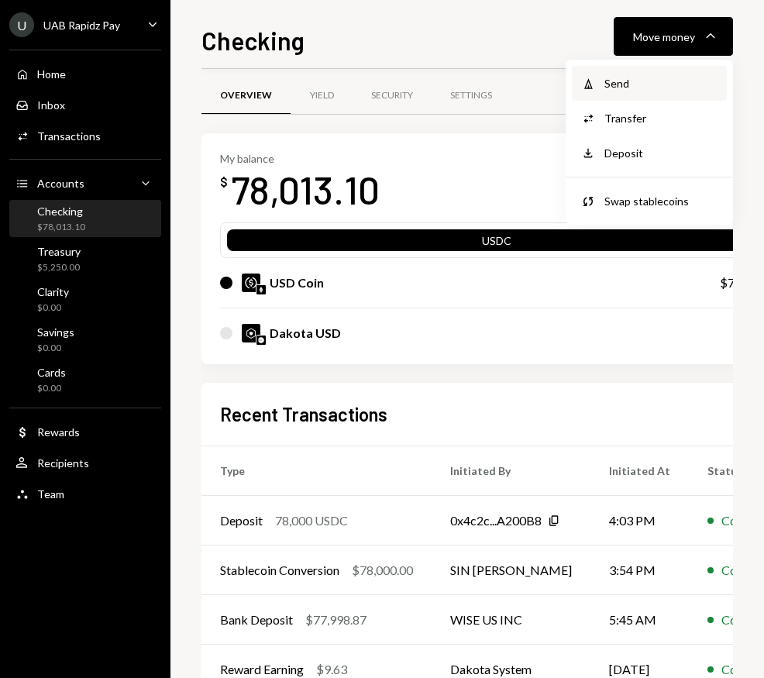
click at [627, 88] on div "Send" at bounding box center [660, 83] width 113 height 16
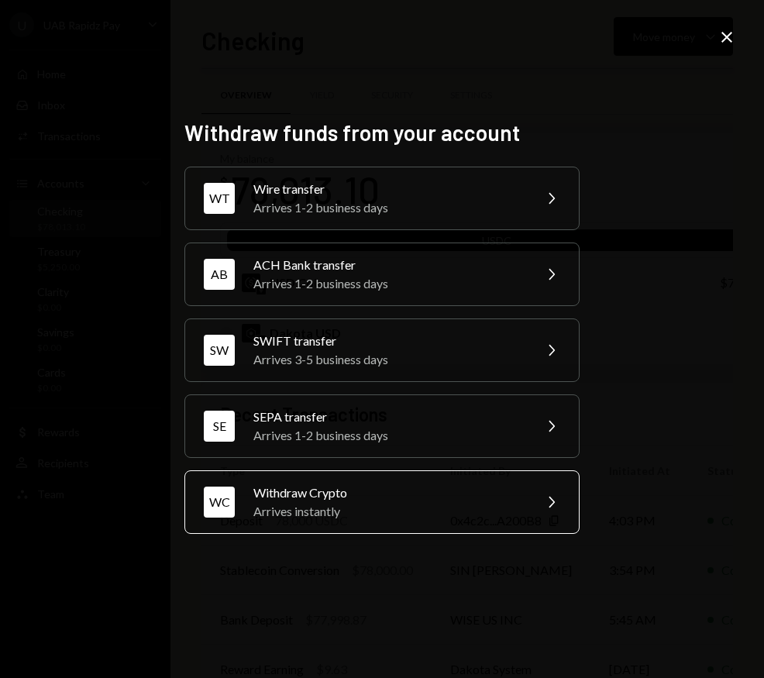
click at [413, 500] on div "Withdraw Crypto" at bounding box center [388, 492] width 270 height 19
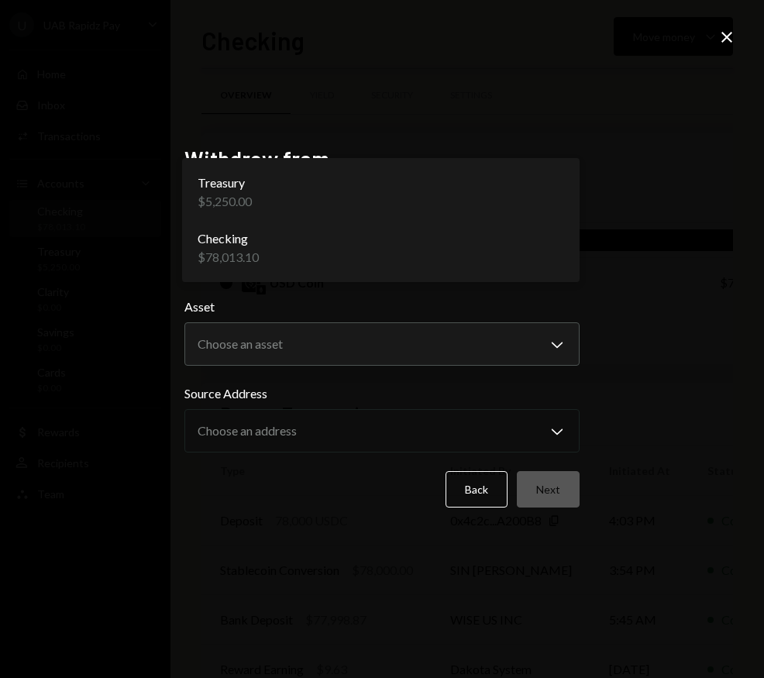
click at [561, 246] on body "U UAB Rapidz Pay Caret Down Home Home Inbox Inbox Activities Transactions Accou…" at bounding box center [382, 339] width 764 height 678
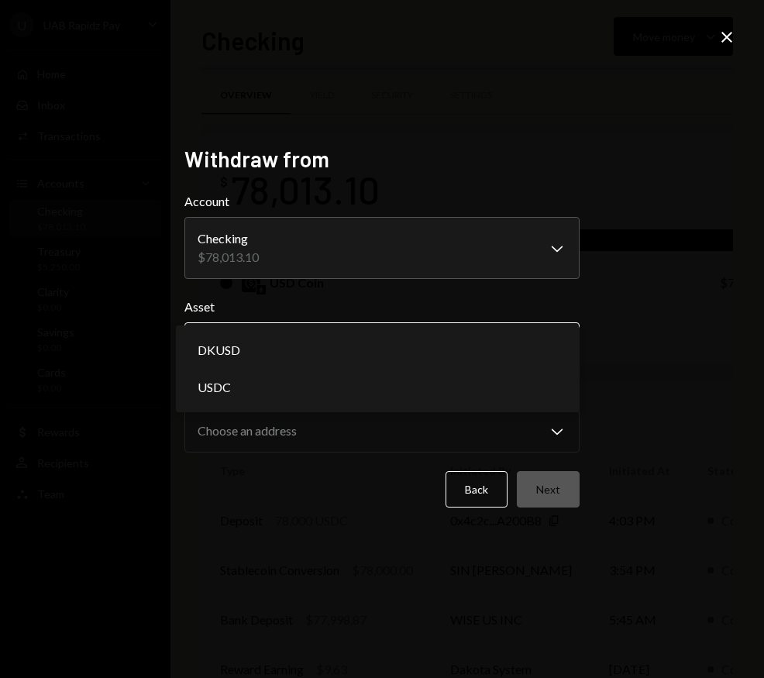
click at [567, 349] on body "U UAB Rapidz Pay Caret Down Home Home Inbox Inbox Activities Transactions Accou…" at bounding box center [382, 339] width 764 height 678
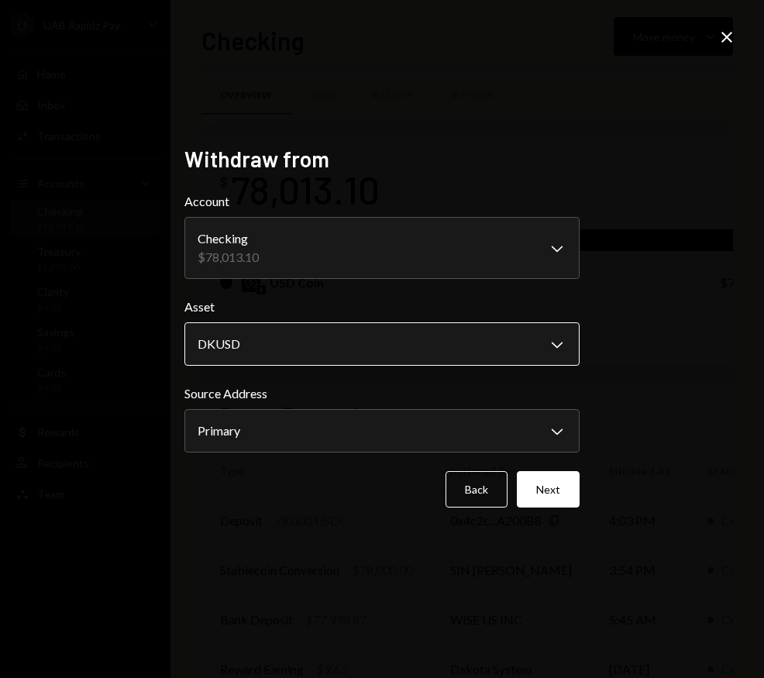
click at [545, 360] on body "U UAB Rapidz Pay Caret Down Home Home Inbox Inbox Activities Transactions Accou…" at bounding box center [382, 339] width 764 height 678
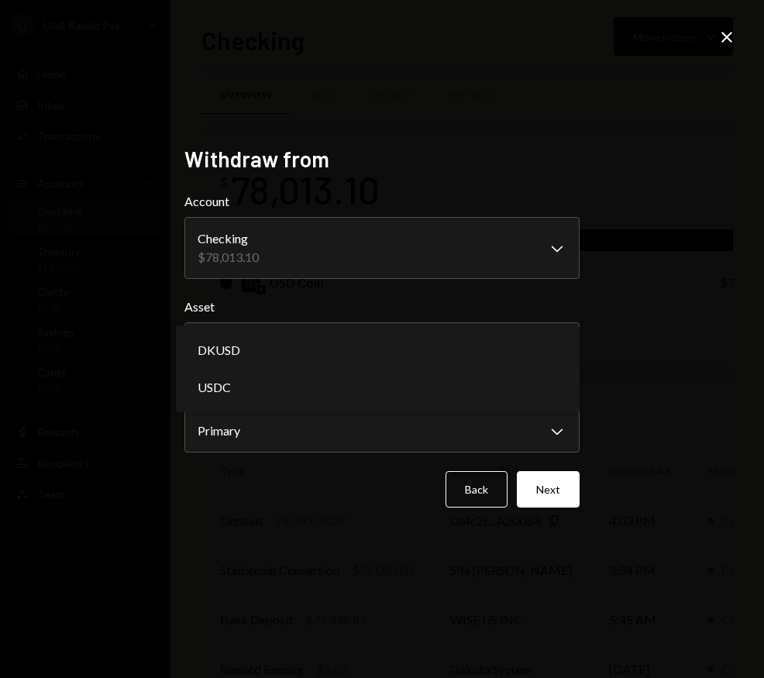
select select "****"
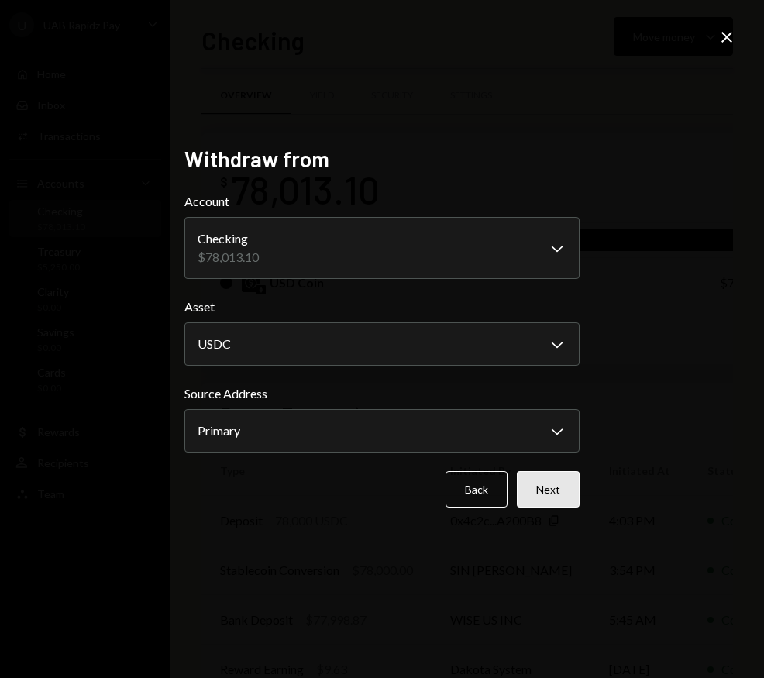
click at [560, 489] on button "Next" at bounding box center [548, 489] width 63 height 36
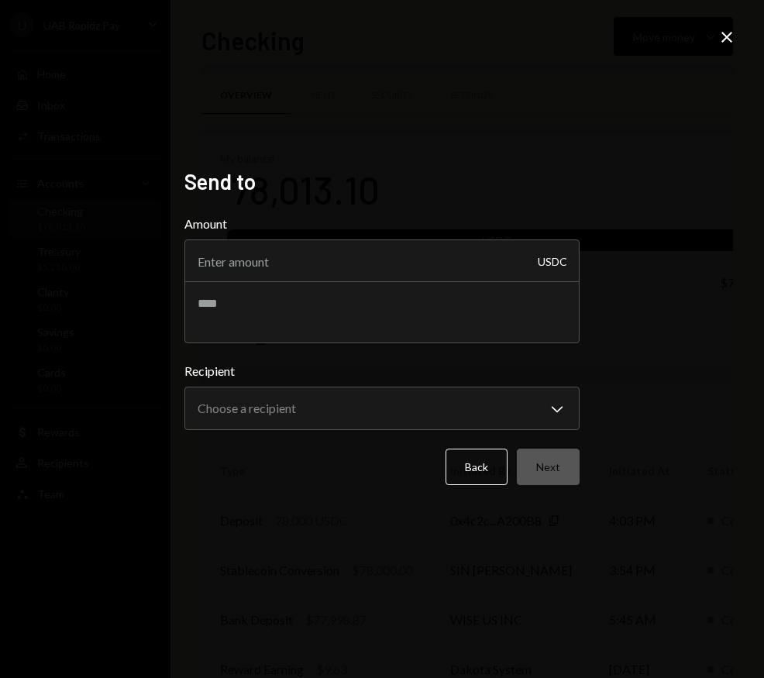
click at [566, 467] on div "Back Next" at bounding box center [381, 466] width 395 height 36
click at [362, 252] on input "Amount" at bounding box center [381, 260] width 395 height 43
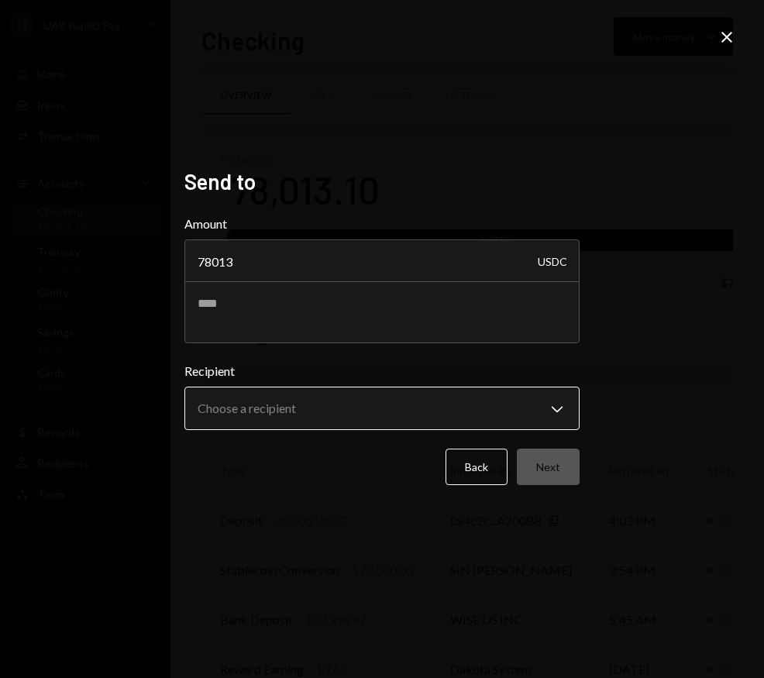
click at [420, 407] on div "**********" at bounding box center [381, 396] width 395 height 68
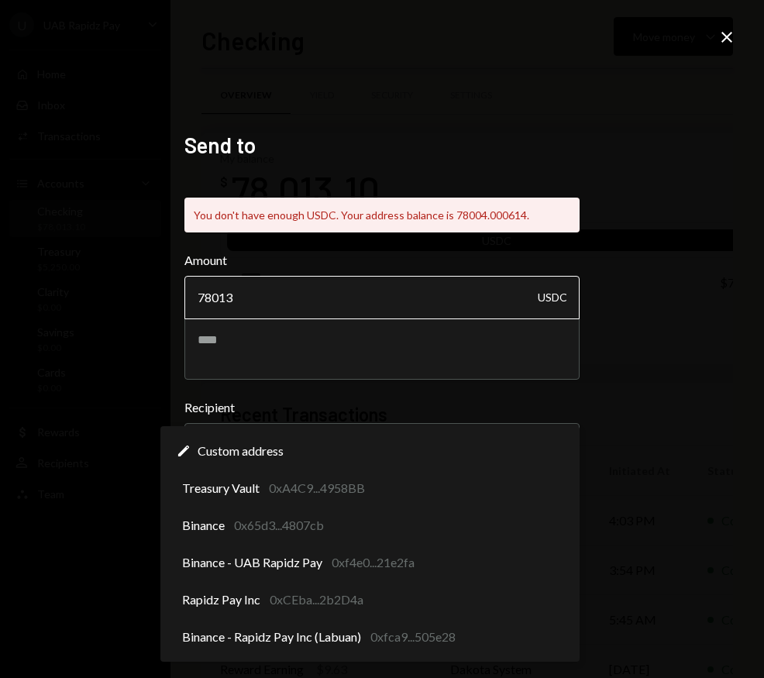
click at [325, 294] on input "78013" at bounding box center [381, 297] width 395 height 43
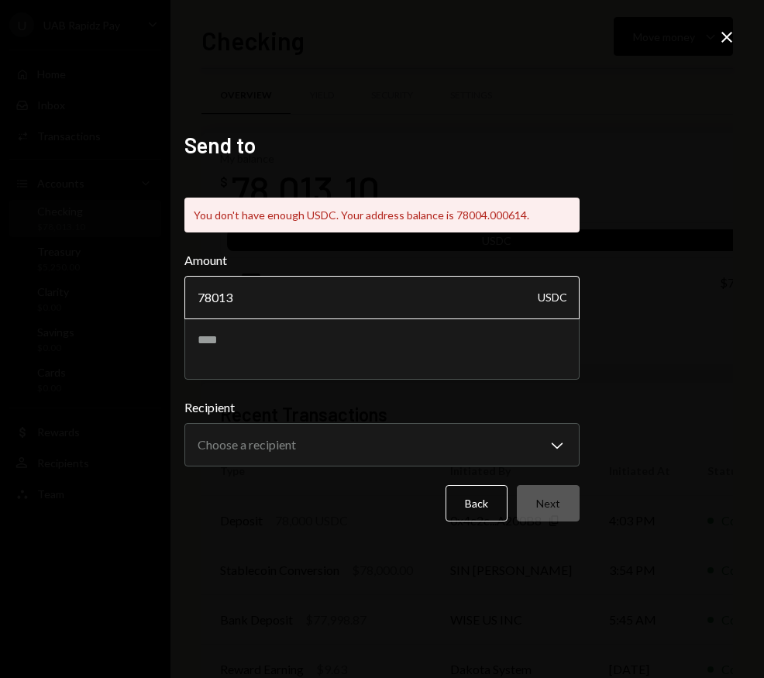
click at [325, 297] on input "78013" at bounding box center [381, 297] width 395 height 43
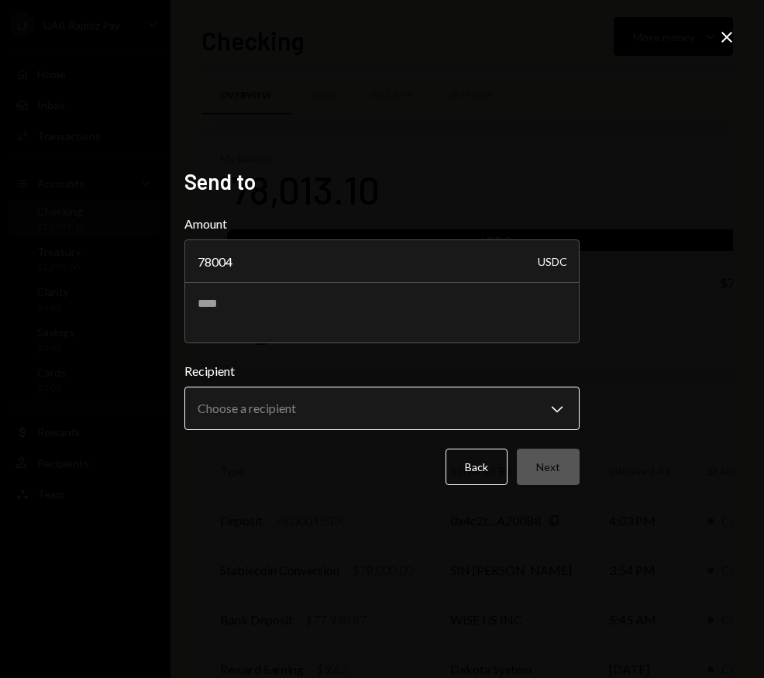
type input "78004"
click at [328, 399] on body "U UAB Rapidz Pay Caret Down Home Home Inbox Inbox Activities Transactions Accou…" at bounding box center [382, 339] width 764 height 678
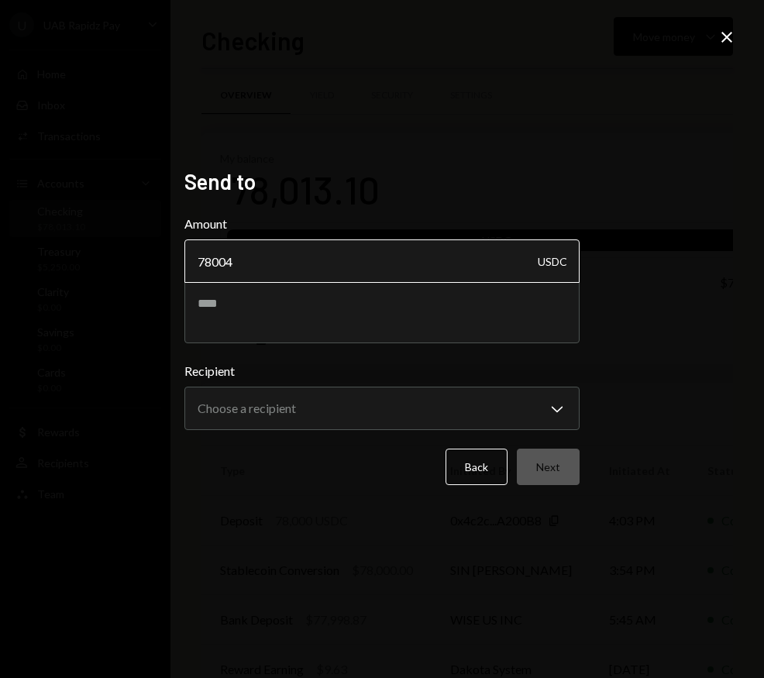
drag, startPoint x: 303, startPoint y: 237, endPoint x: 277, endPoint y: 245, distance: 27.4
click at [303, 237] on div "Amount 78004 USDC" at bounding box center [381, 249] width 395 height 68
click at [241, 263] on input "78004" at bounding box center [381, 260] width 395 height 43
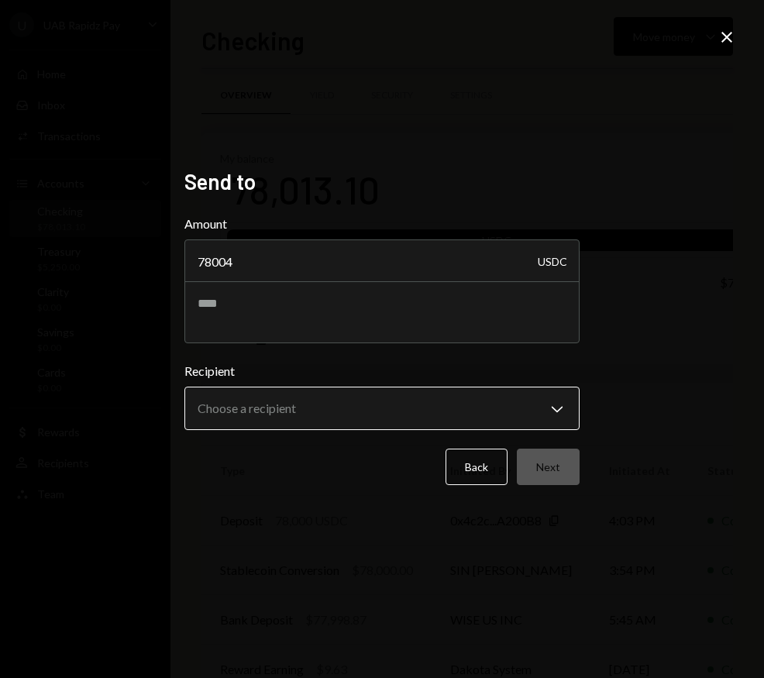
click at [357, 420] on body "U UAB Rapidz Pay Caret Down Home Home Inbox Inbox Activities Transactions Accou…" at bounding box center [382, 339] width 764 height 678
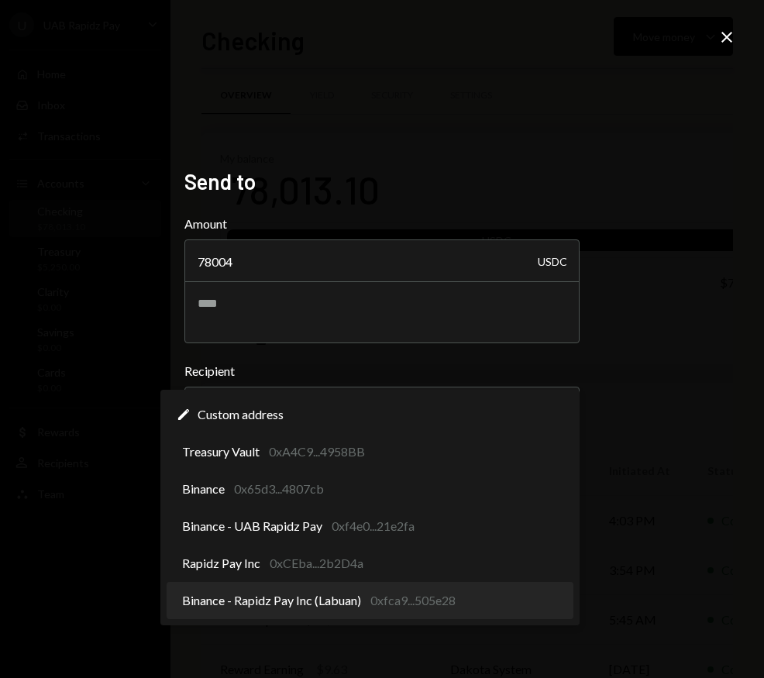
select select "**********"
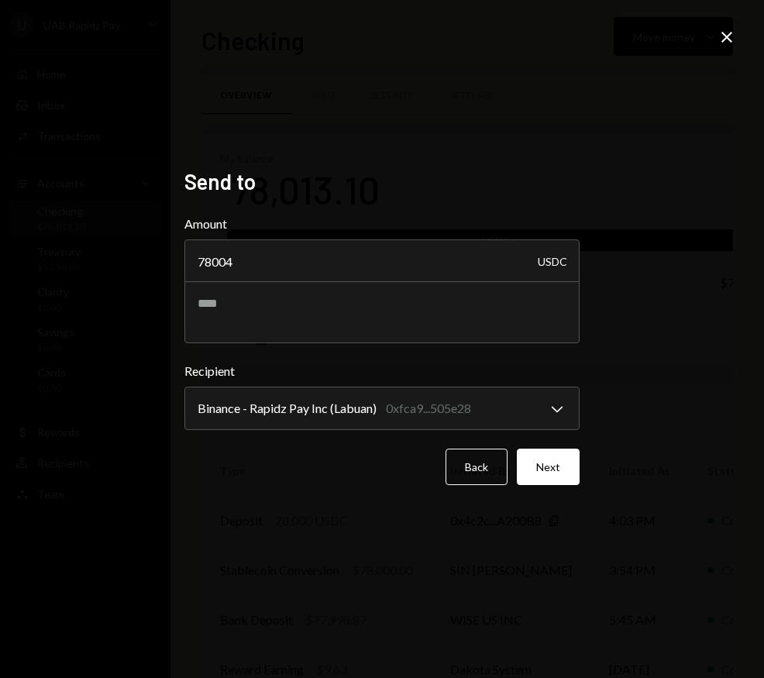
click at [558, 466] on button "Next" at bounding box center [548, 466] width 63 height 36
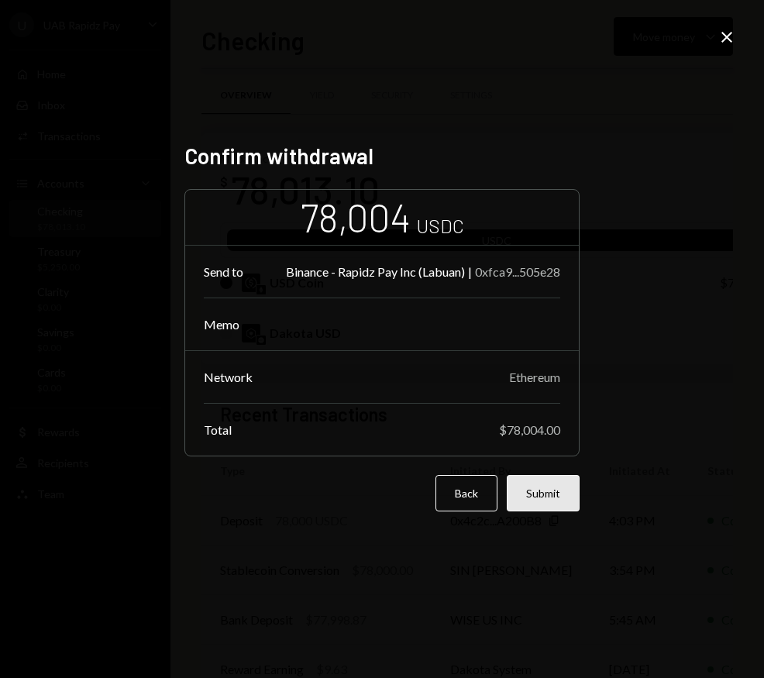
click at [550, 503] on button "Submit" at bounding box center [543, 493] width 73 height 36
